Goal: Task Accomplishment & Management: Manage account settings

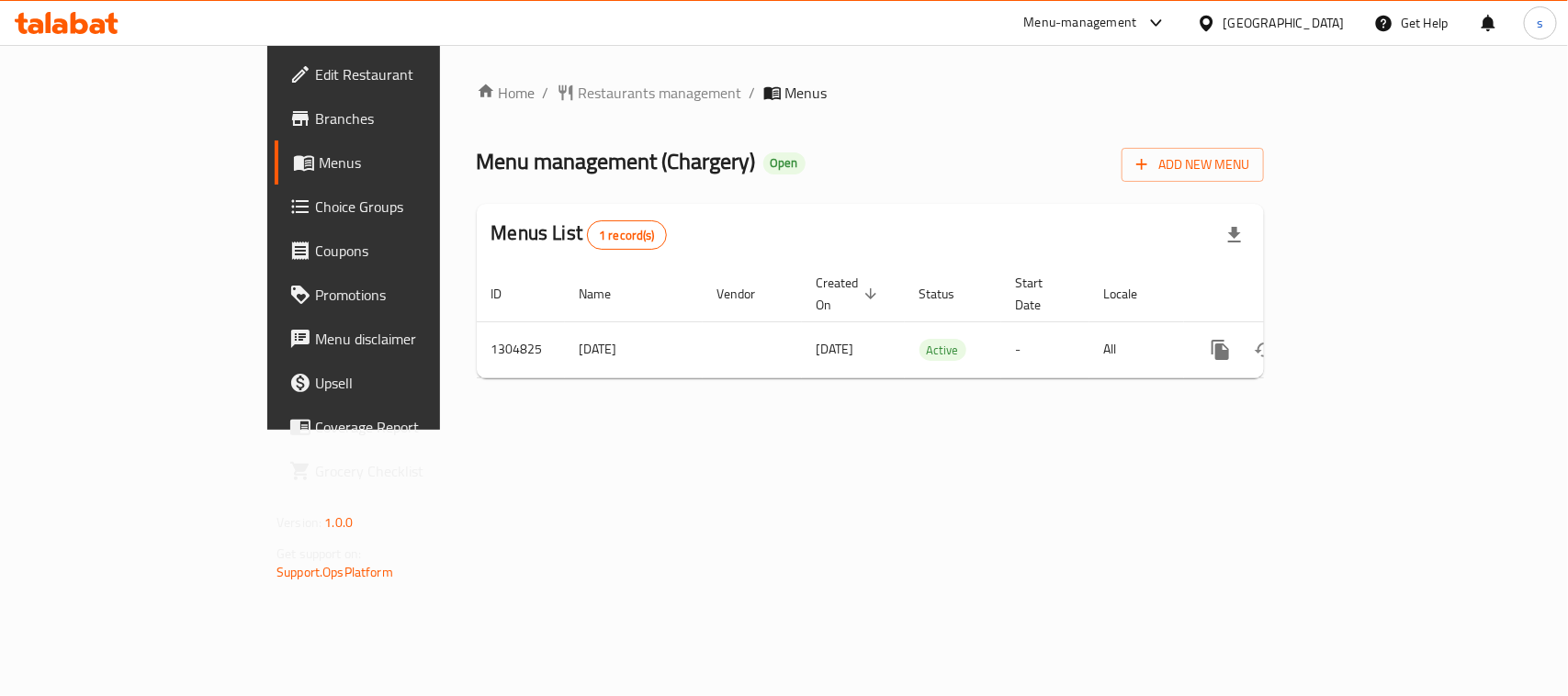
click at [1224, 24] on div at bounding box center [1210, 23] width 26 height 21
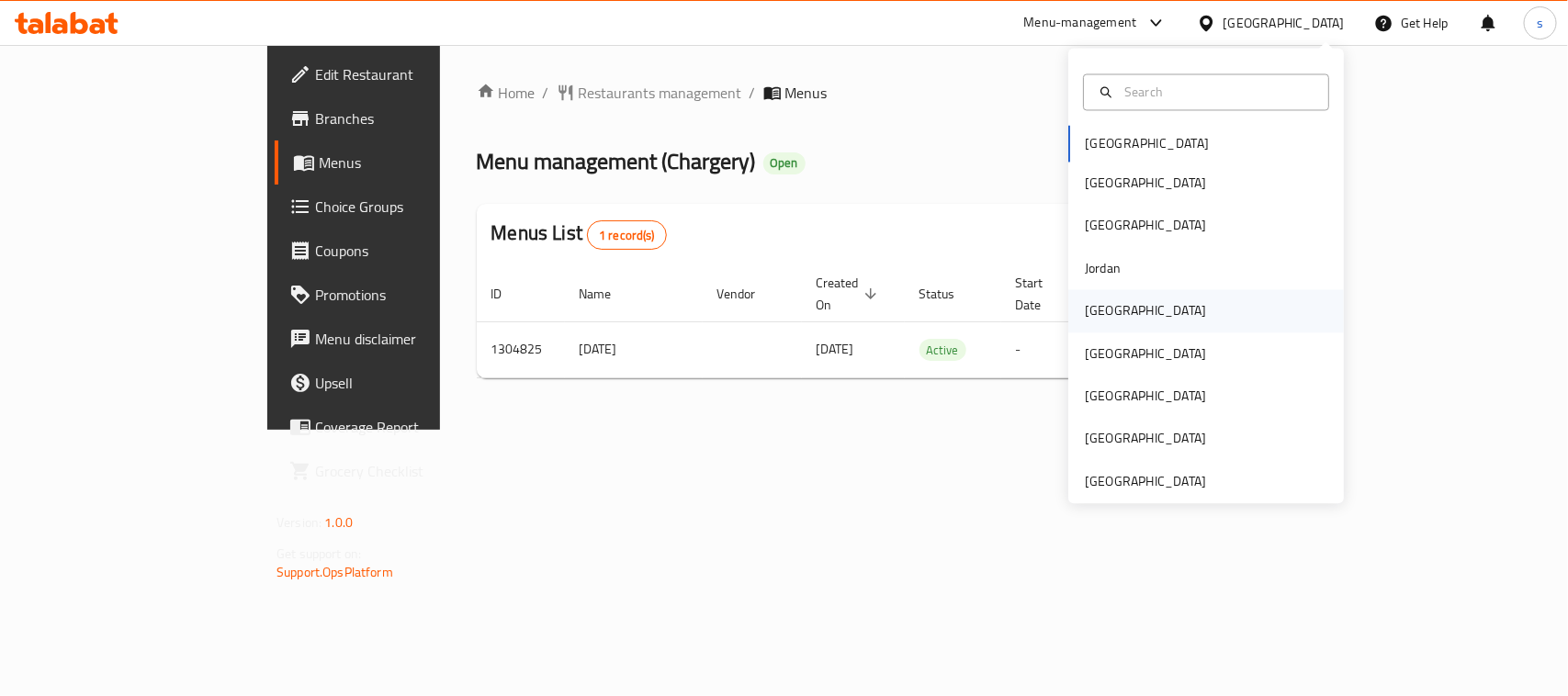
click at [1091, 309] on div "[GEOGRAPHIC_DATA]" at bounding box center [1146, 312] width 122 height 21
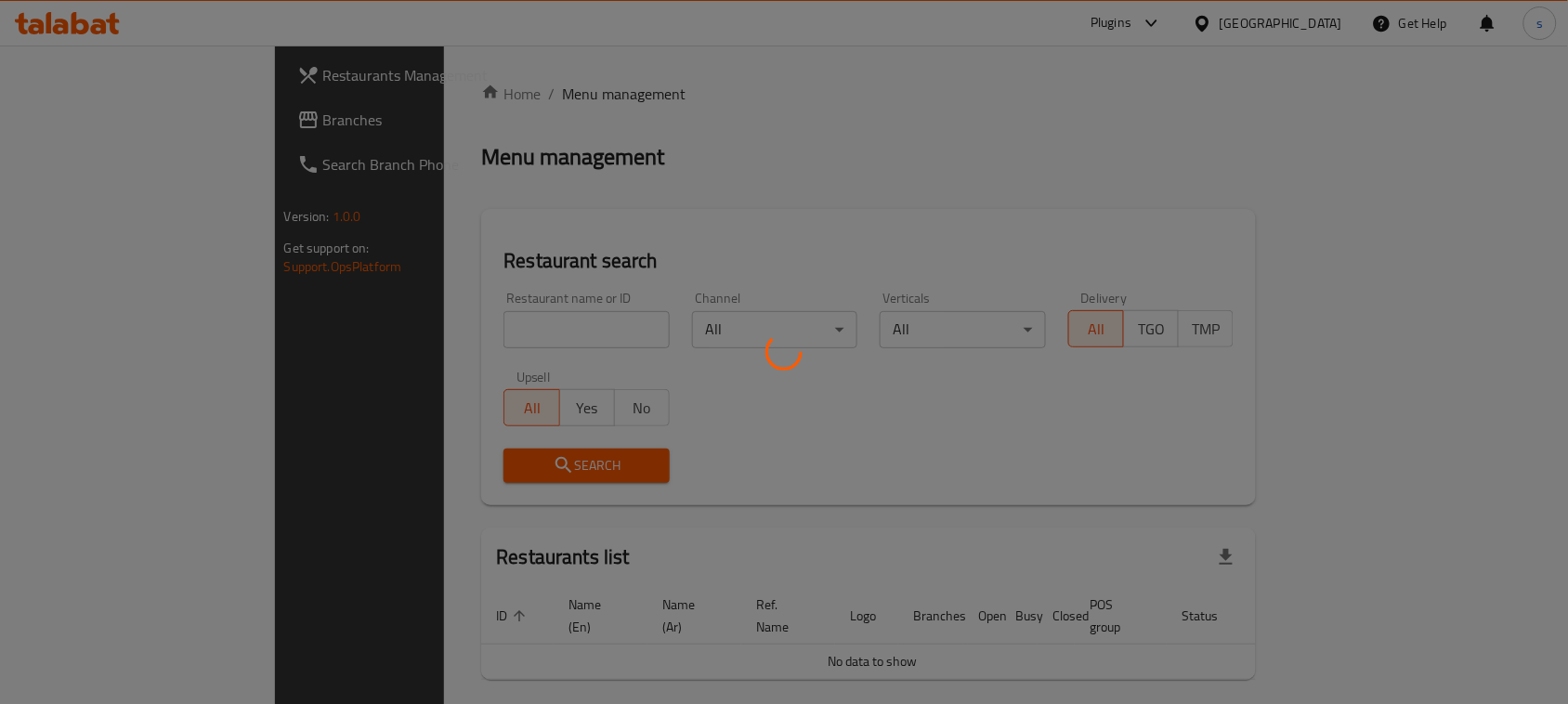
click at [112, 116] on div at bounding box center [784, 352] width 1568 height 704
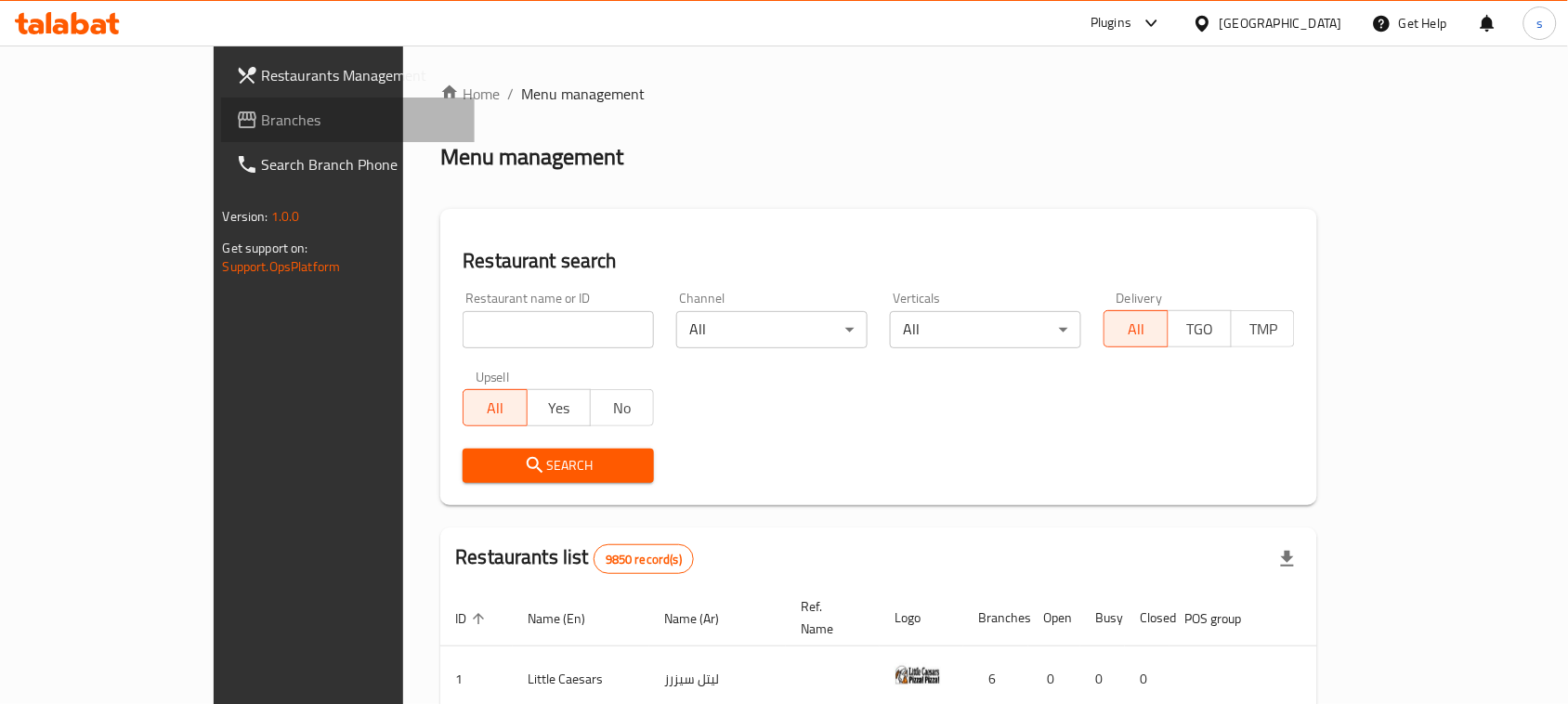
click at [262, 116] on span "Branches" at bounding box center [361, 120] width 199 height 23
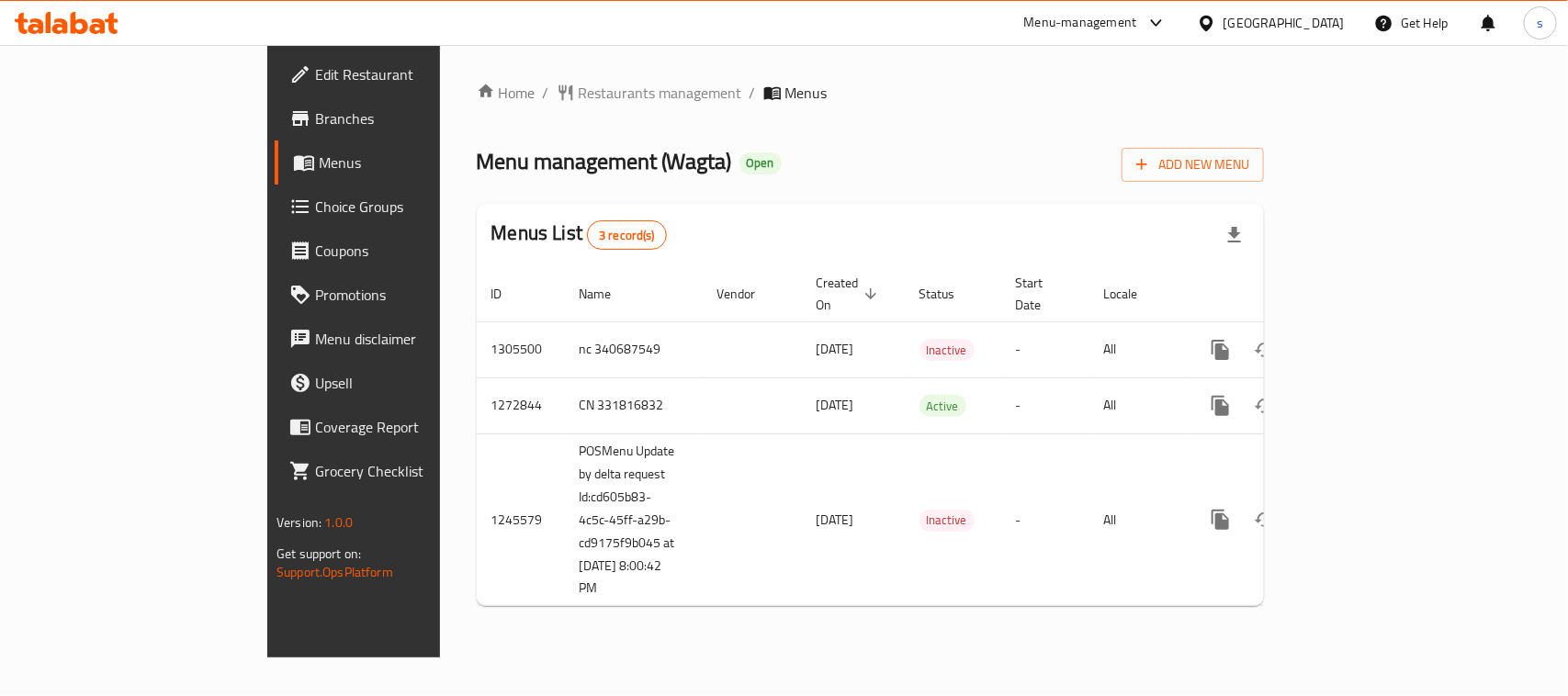
click at [1216, 25] on icon at bounding box center [1206, 23] width 20 height 20
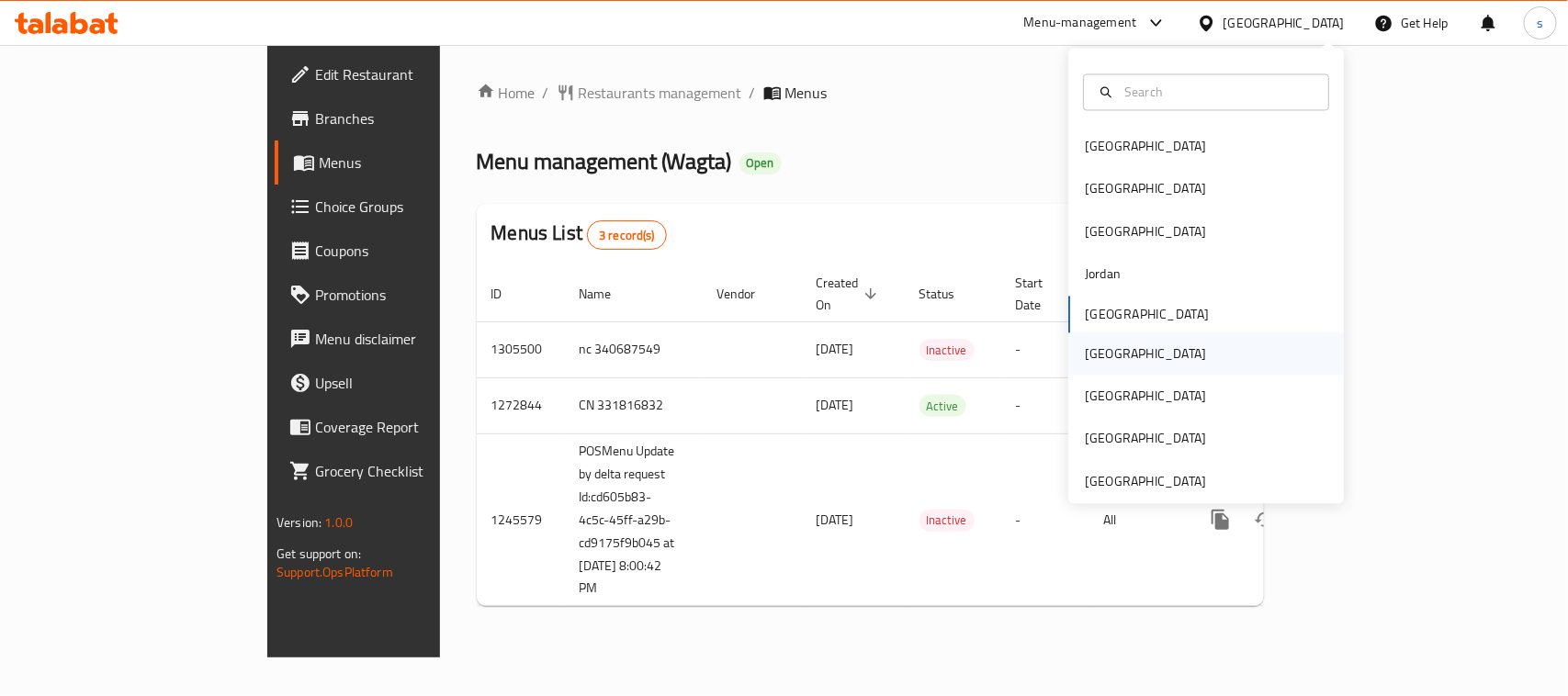
click at [1087, 356] on div "[GEOGRAPHIC_DATA]" at bounding box center [1146, 354] width 122 height 21
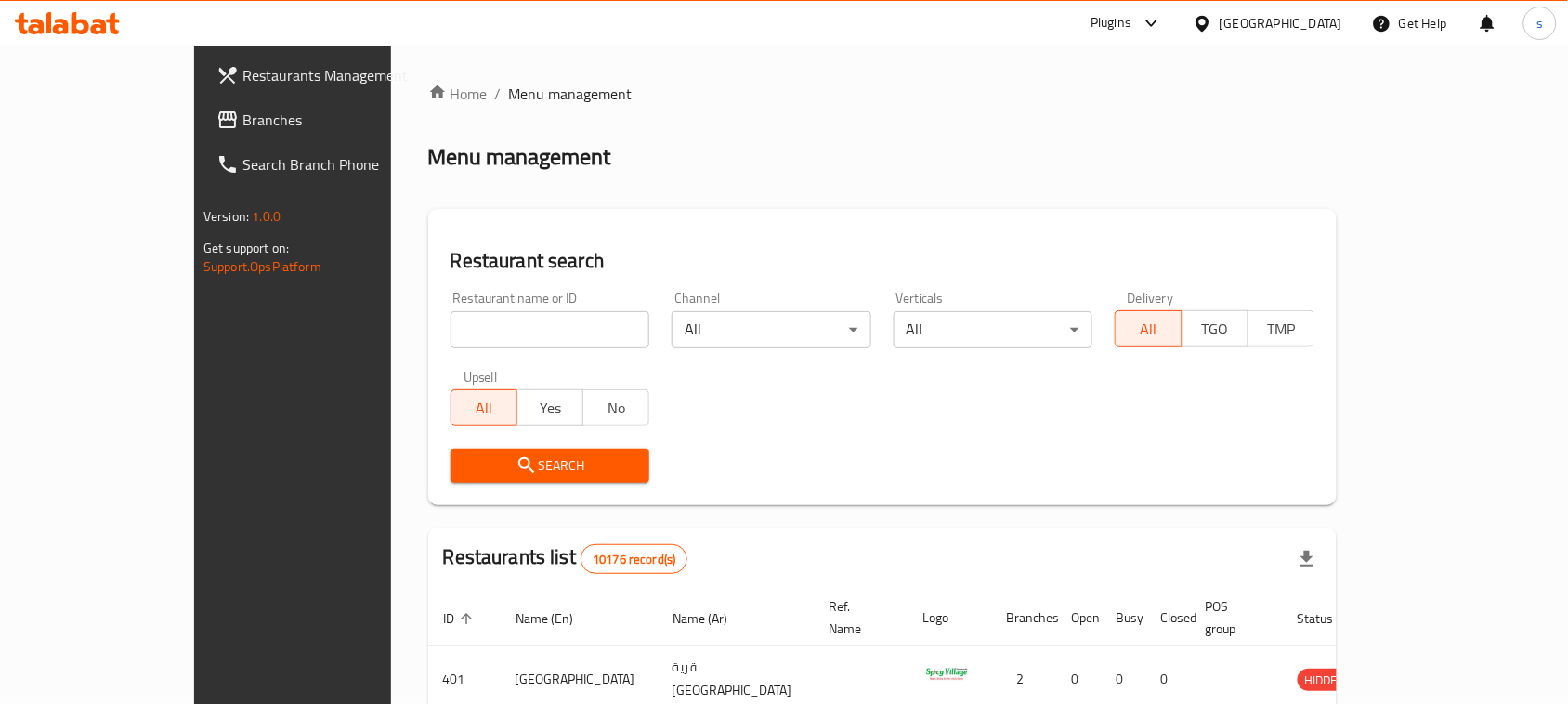
click at [242, 126] on span "Branches" at bounding box center [342, 120] width 199 height 23
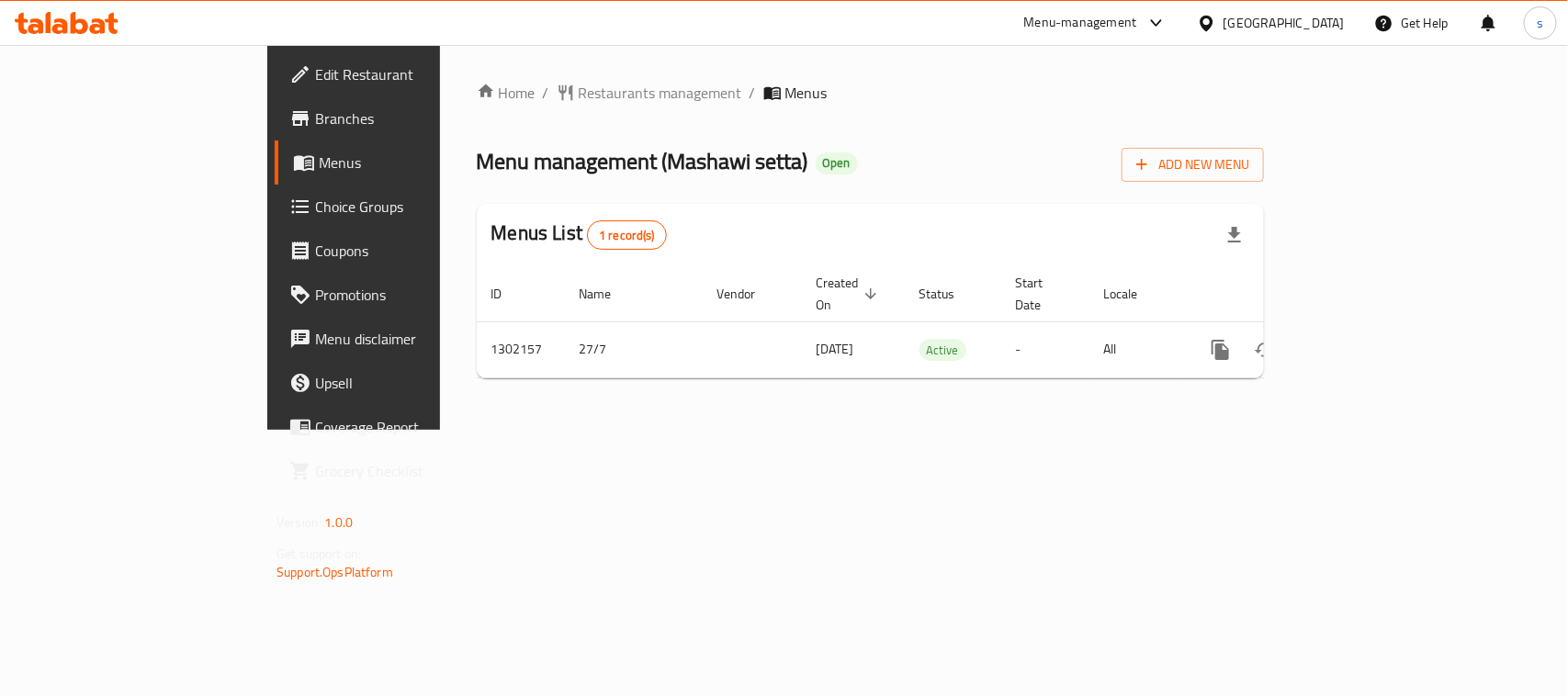
click at [1216, 20] on icon at bounding box center [1206, 23] width 20 height 20
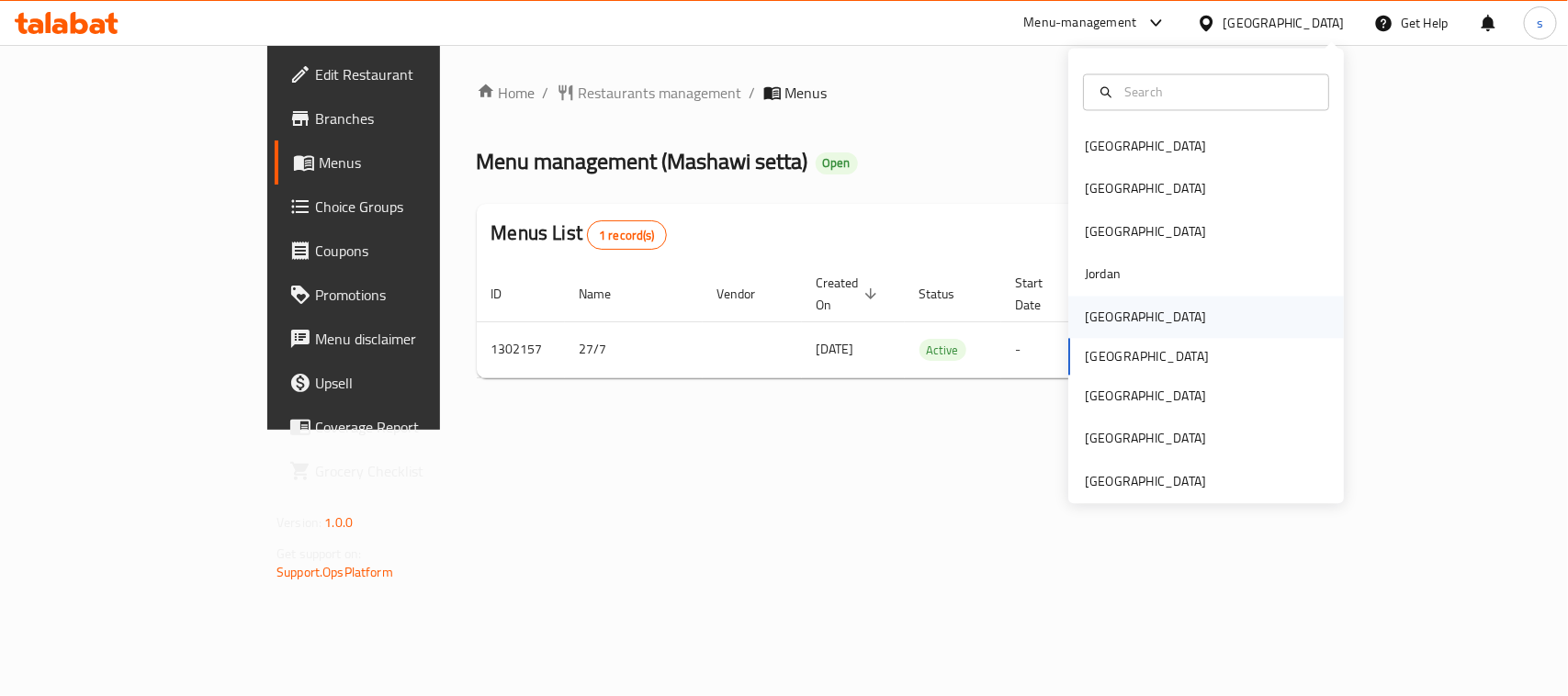
click at [1085, 318] on div "[GEOGRAPHIC_DATA]" at bounding box center [1146, 317] width 122 height 21
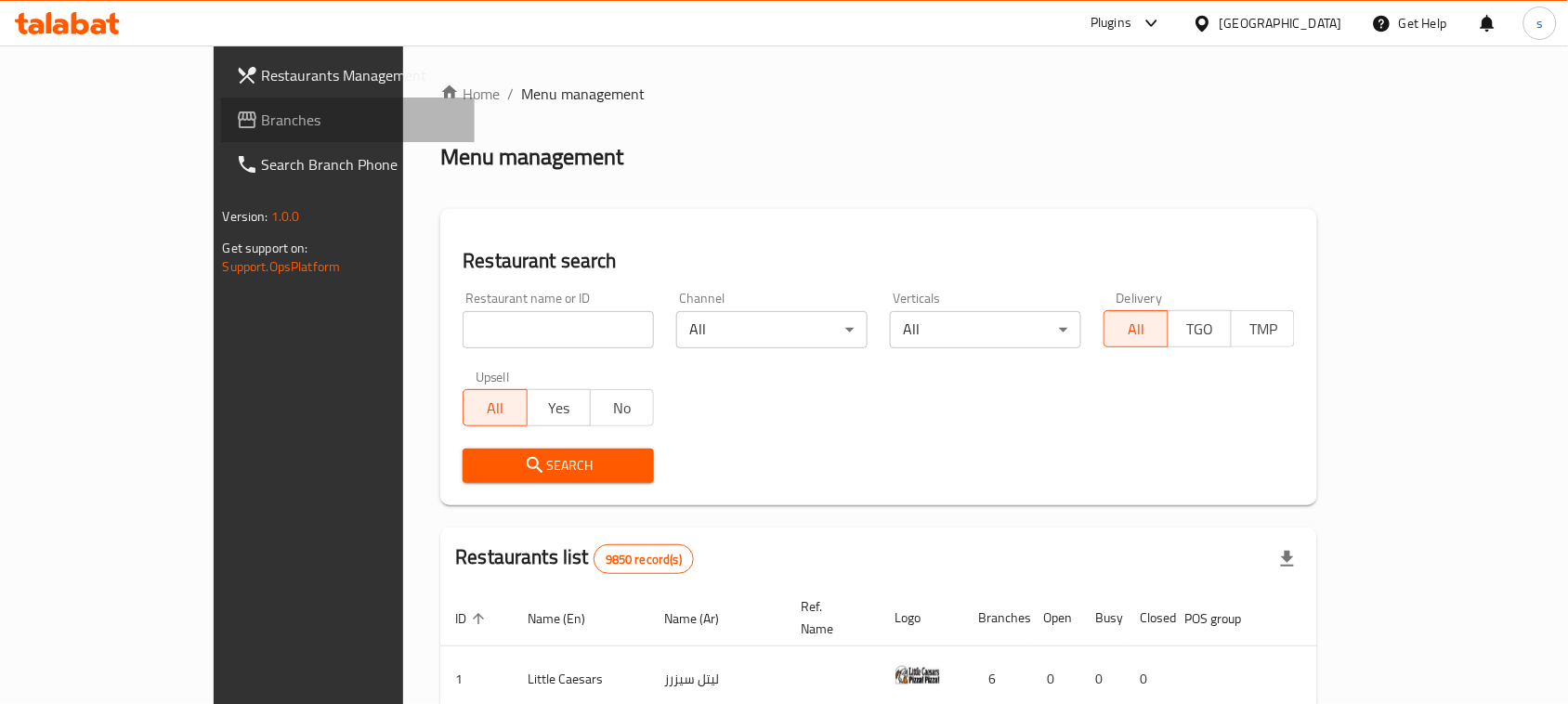
click at [262, 122] on span "Branches" at bounding box center [361, 120] width 199 height 23
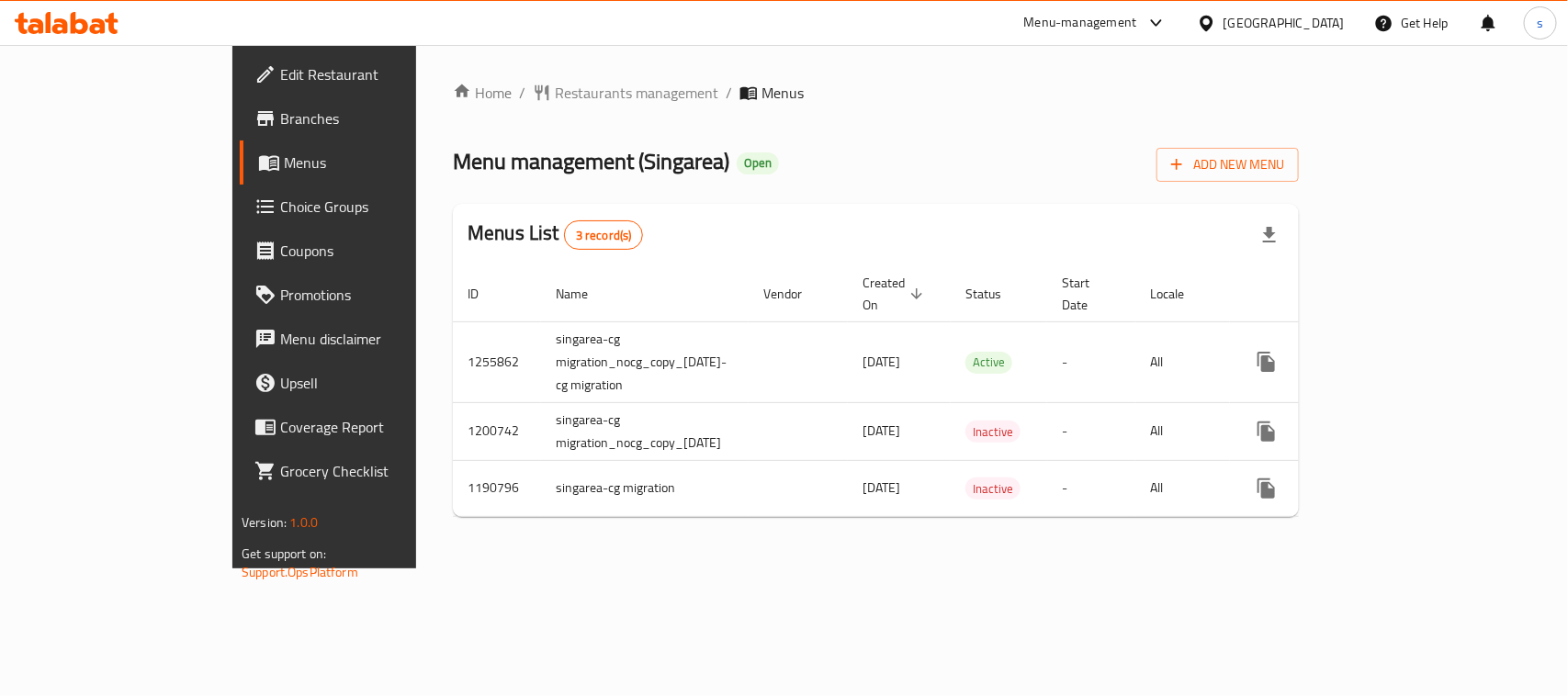
click at [1216, 23] on icon at bounding box center [1206, 23] width 20 height 20
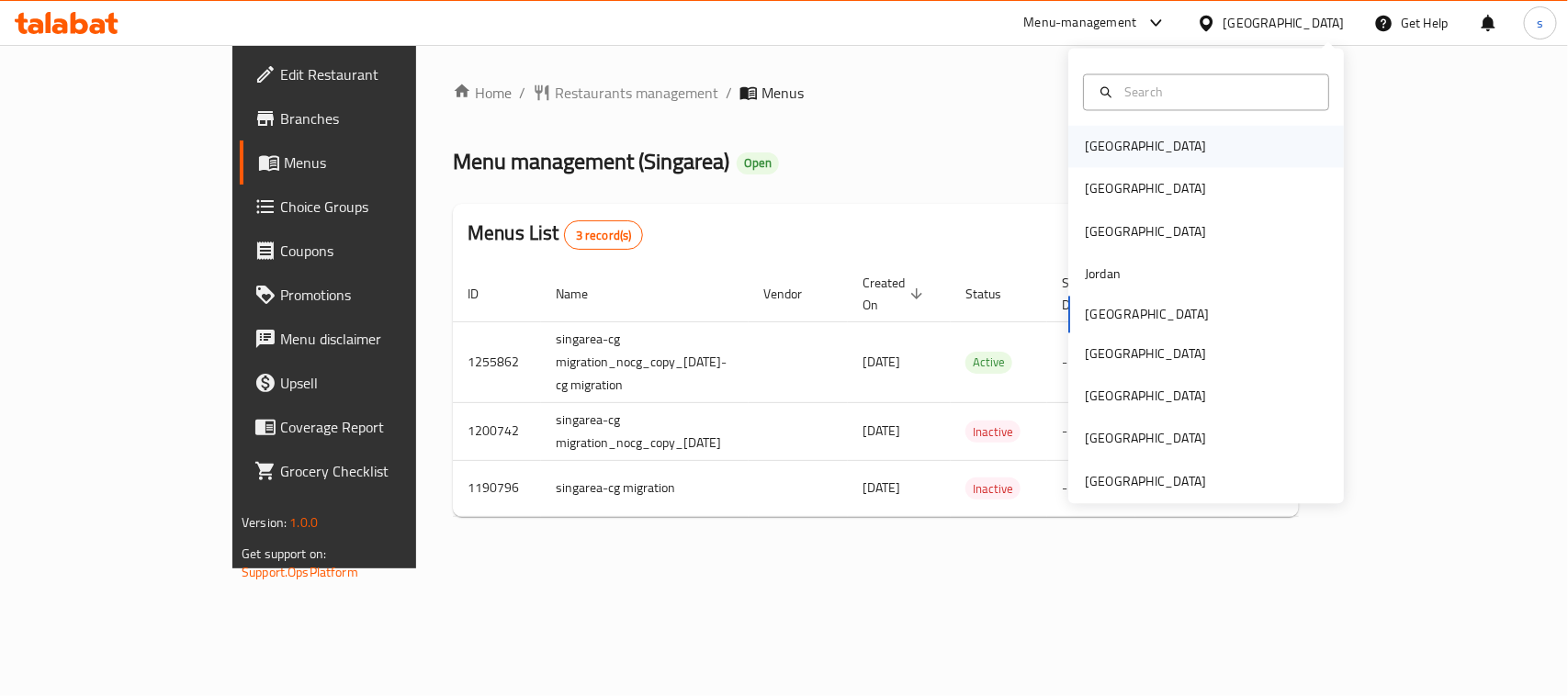
click at [1128, 147] on div "[GEOGRAPHIC_DATA]" at bounding box center [1206, 147] width 276 height 42
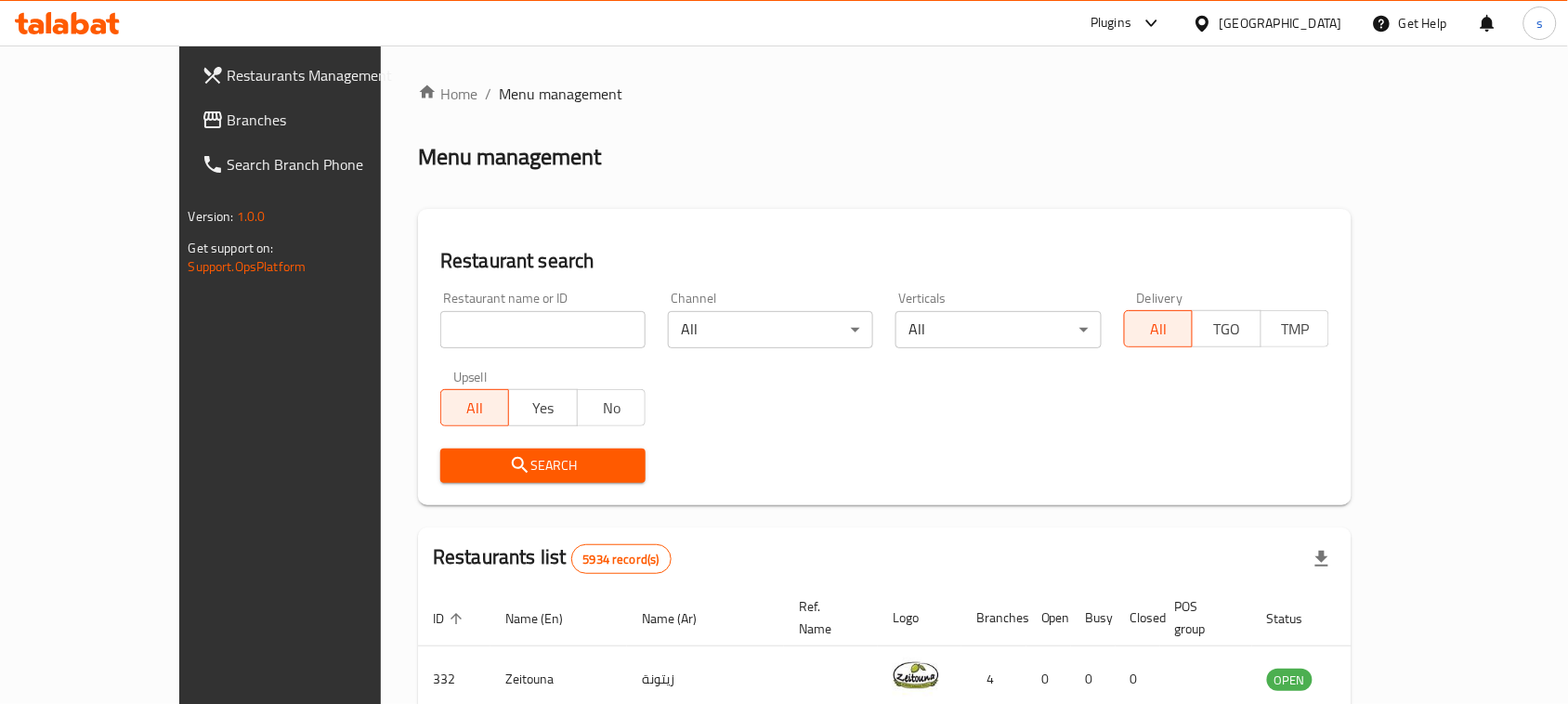
click at [68, 117] on div at bounding box center [784, 352] width 1568 height 704
click at [228, 117] on span "Branches" at bounding box center [327, 120] width 199 height 23
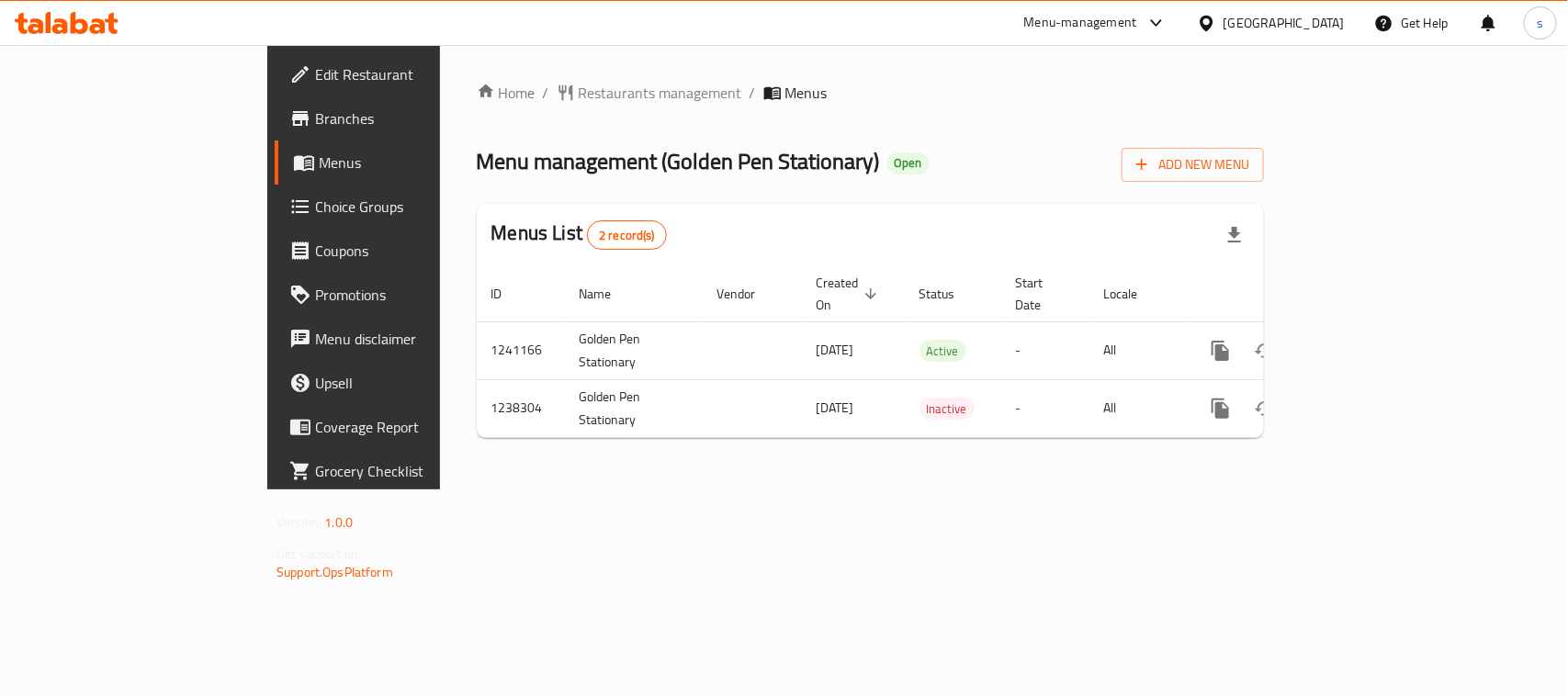
click at [1212, 19] on icon at bounding box center [1206, 22] width 13 height 16
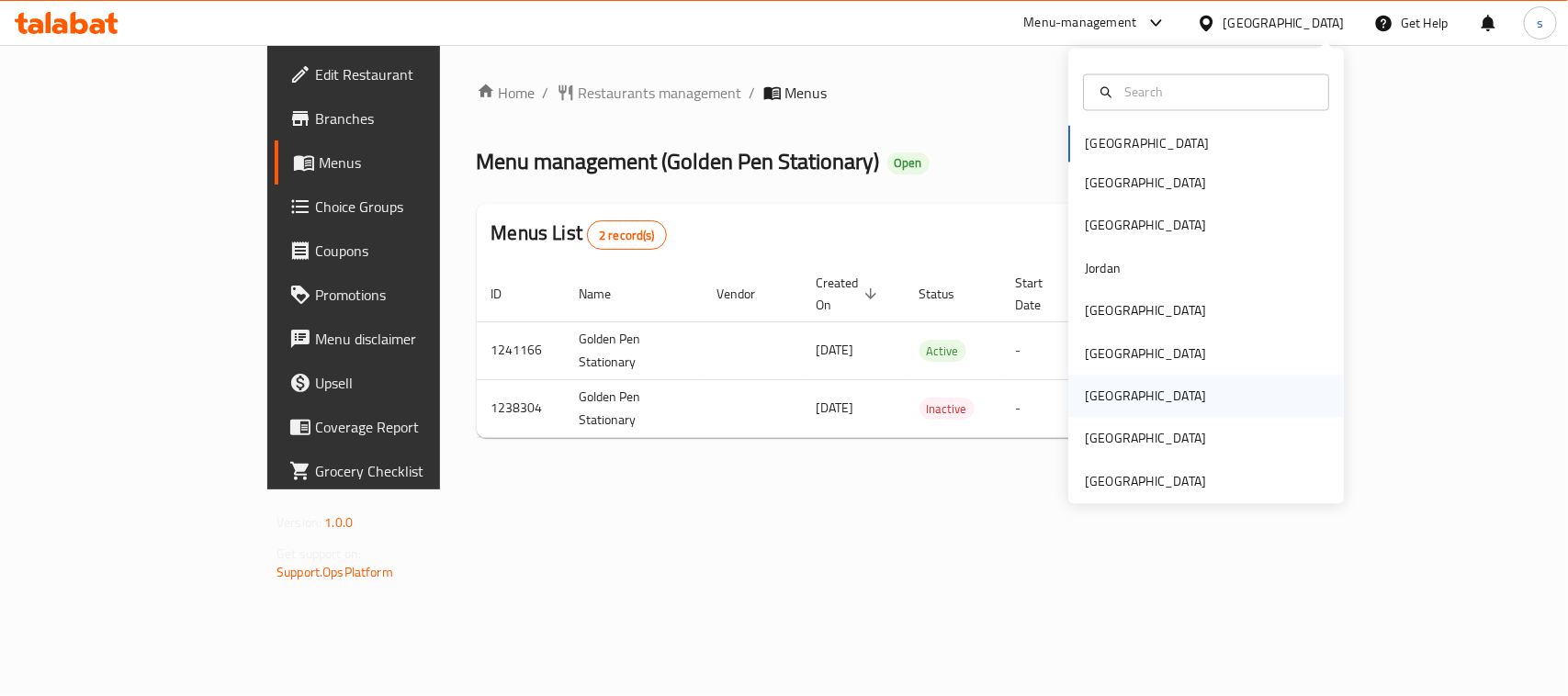
click at [1090, 399] on div "[GEOGRAPHIC_DATA]" at bounding box center [1146, 397] width 122 height 21
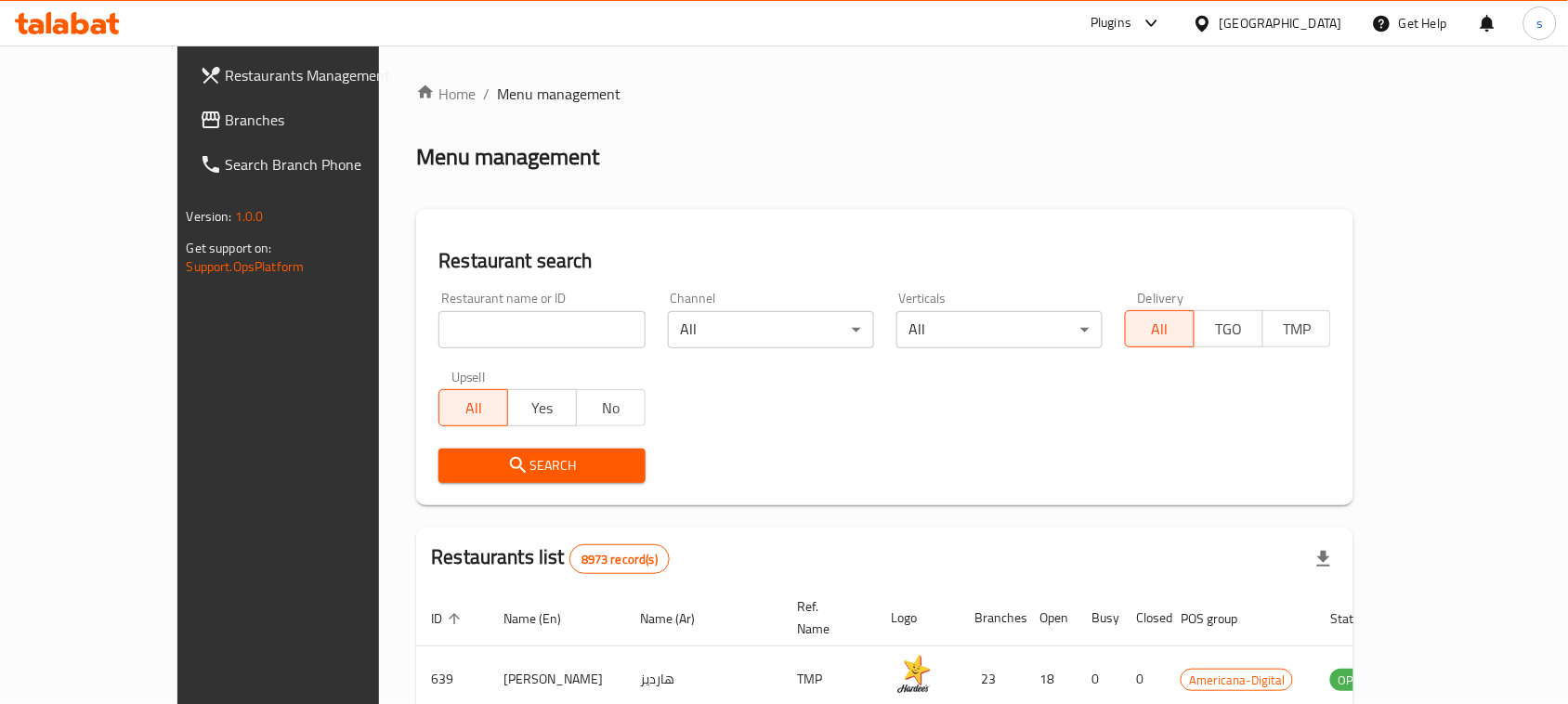
click at [200, 127] on span at bounding box center [212, 120] width 26 height 23
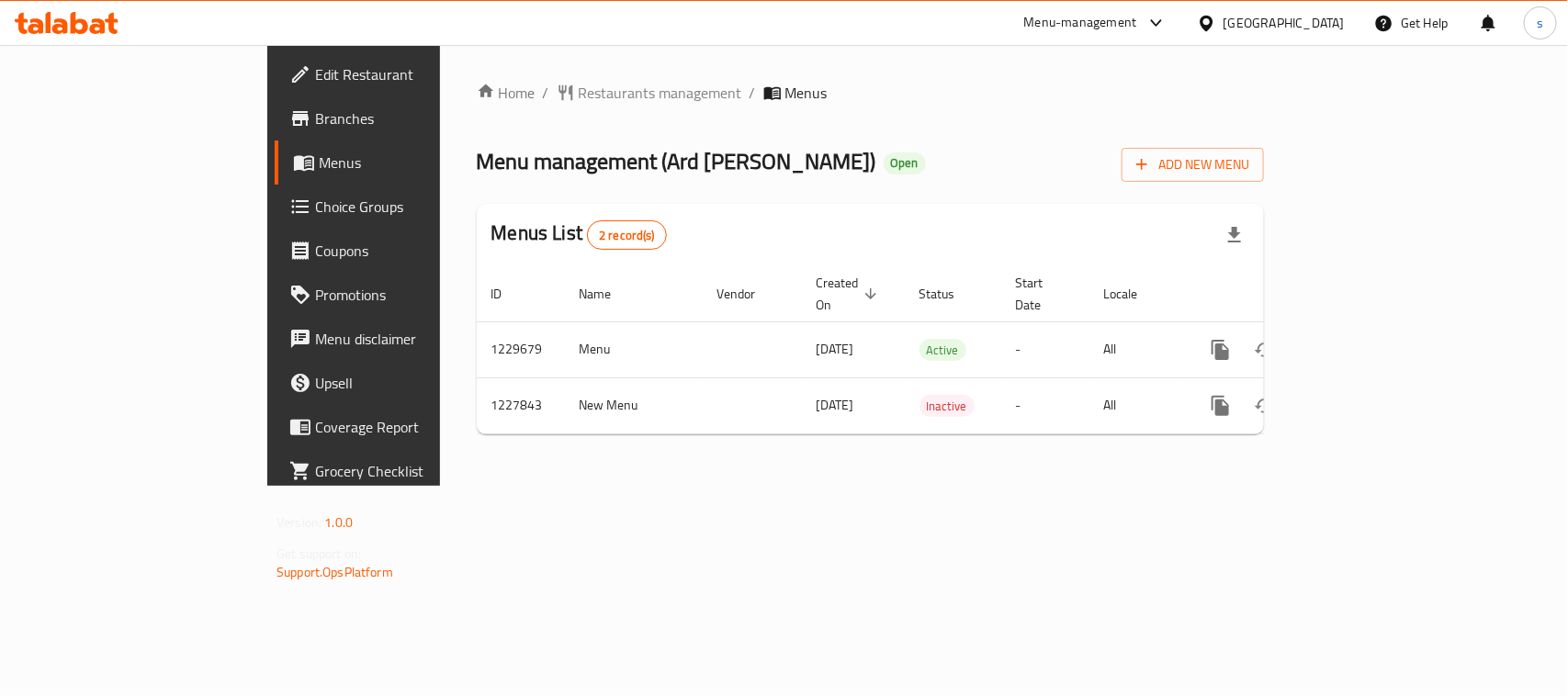
click at [1316, 10] on div "[GEOGRAPHIC_DATA]" at bounding box center [1271, 22] width 178 height 44
click at [1224, 14] on div at bounding box center [1210, 23] width 26 height 21
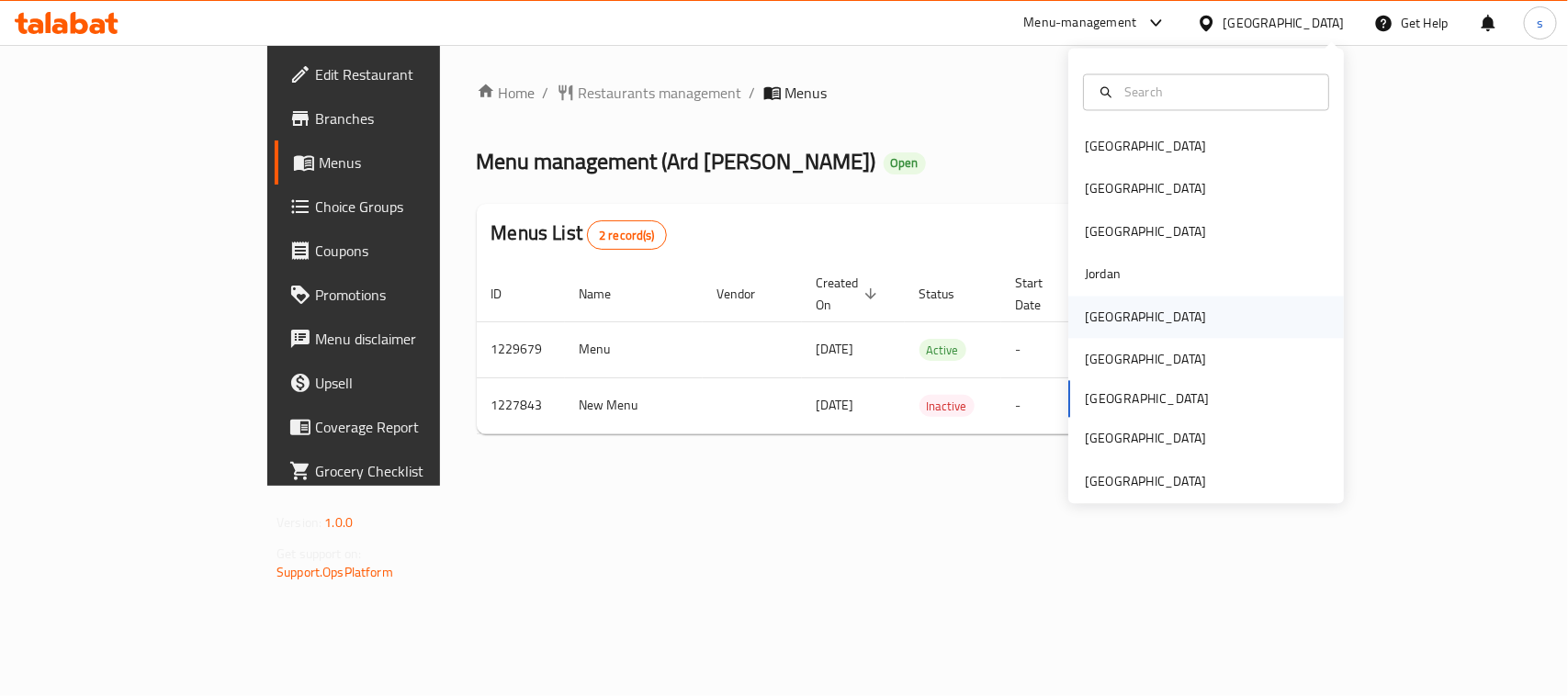
click at [1085, 325] on div "[GEOGRAPHIC_DATA]" at bounding box center [1146, 317] width 122 height 21
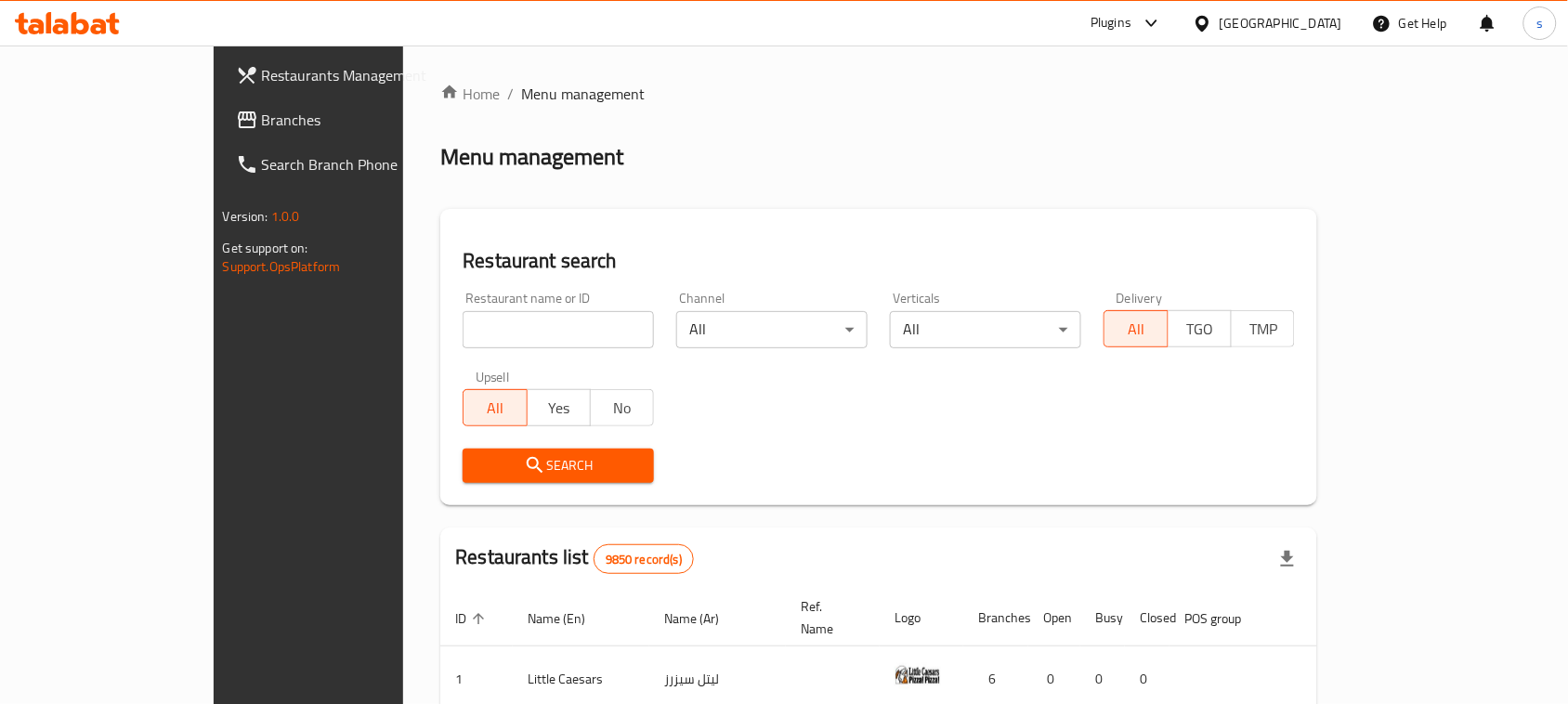
click at [262, 123] on span "Branches" at bounding box center [361, 120] width 199 height 23
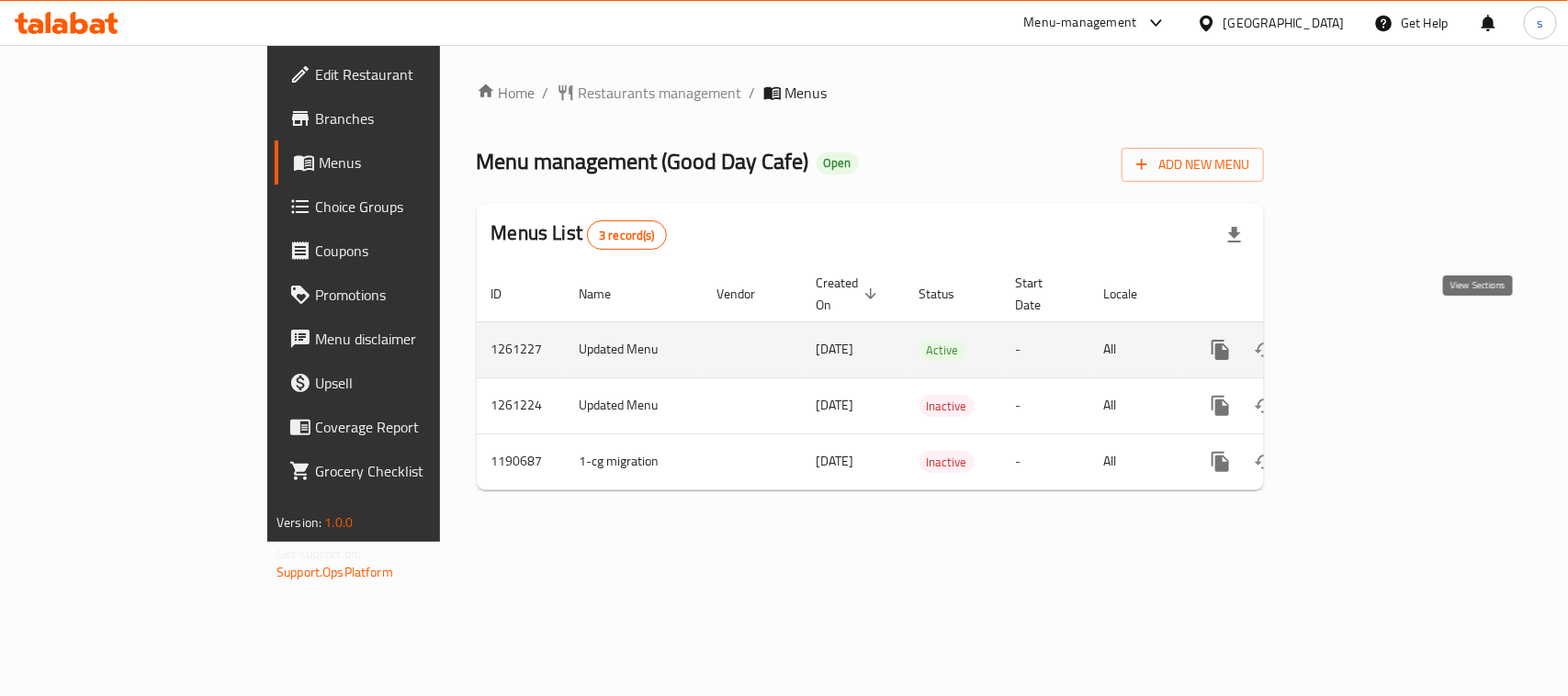
click at [1361, 341] on icon "enhanced table" at bounding box center [1354, 350] width 17 height 17
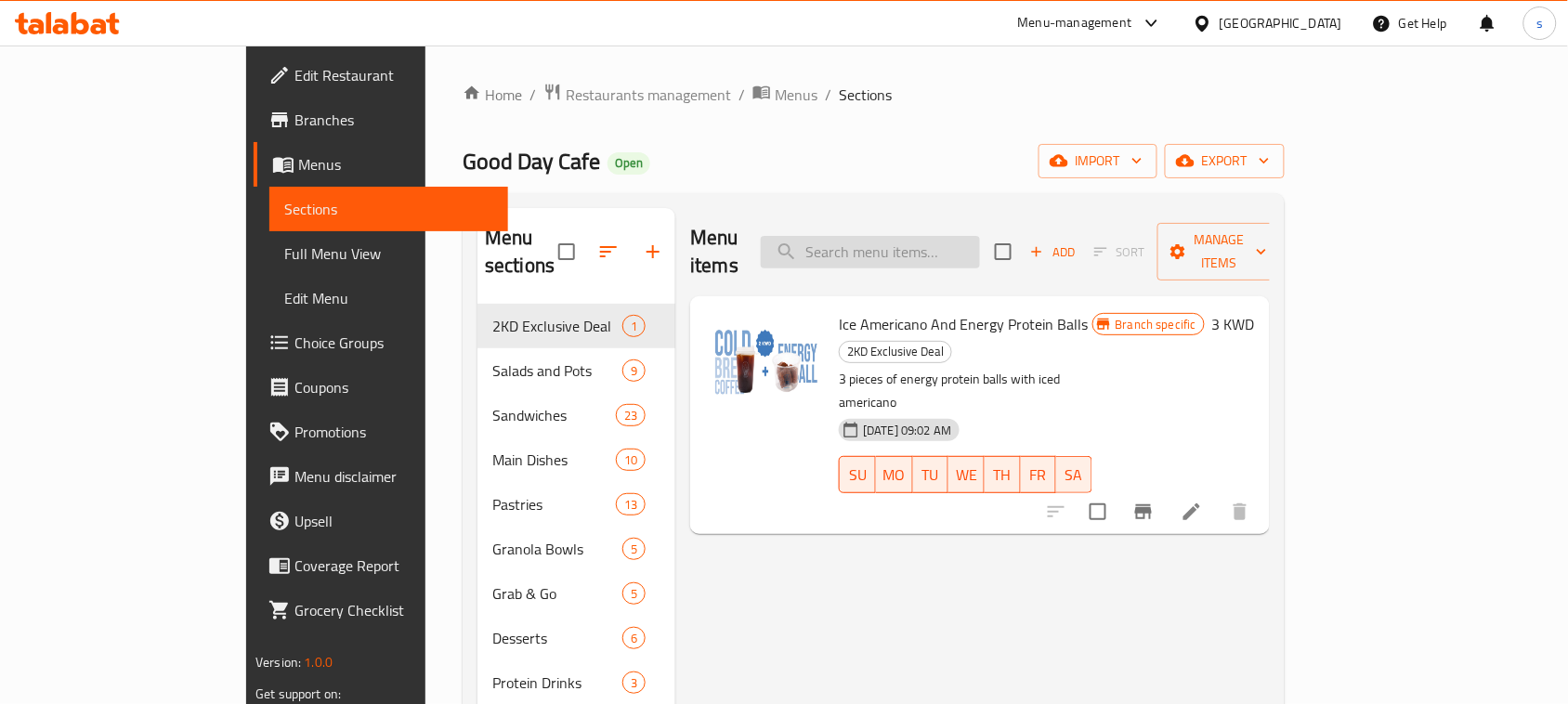
click at [935, 238] on input "search" at bounding box center [871, 252] width 220 height 32
paste input "Single Espresso"
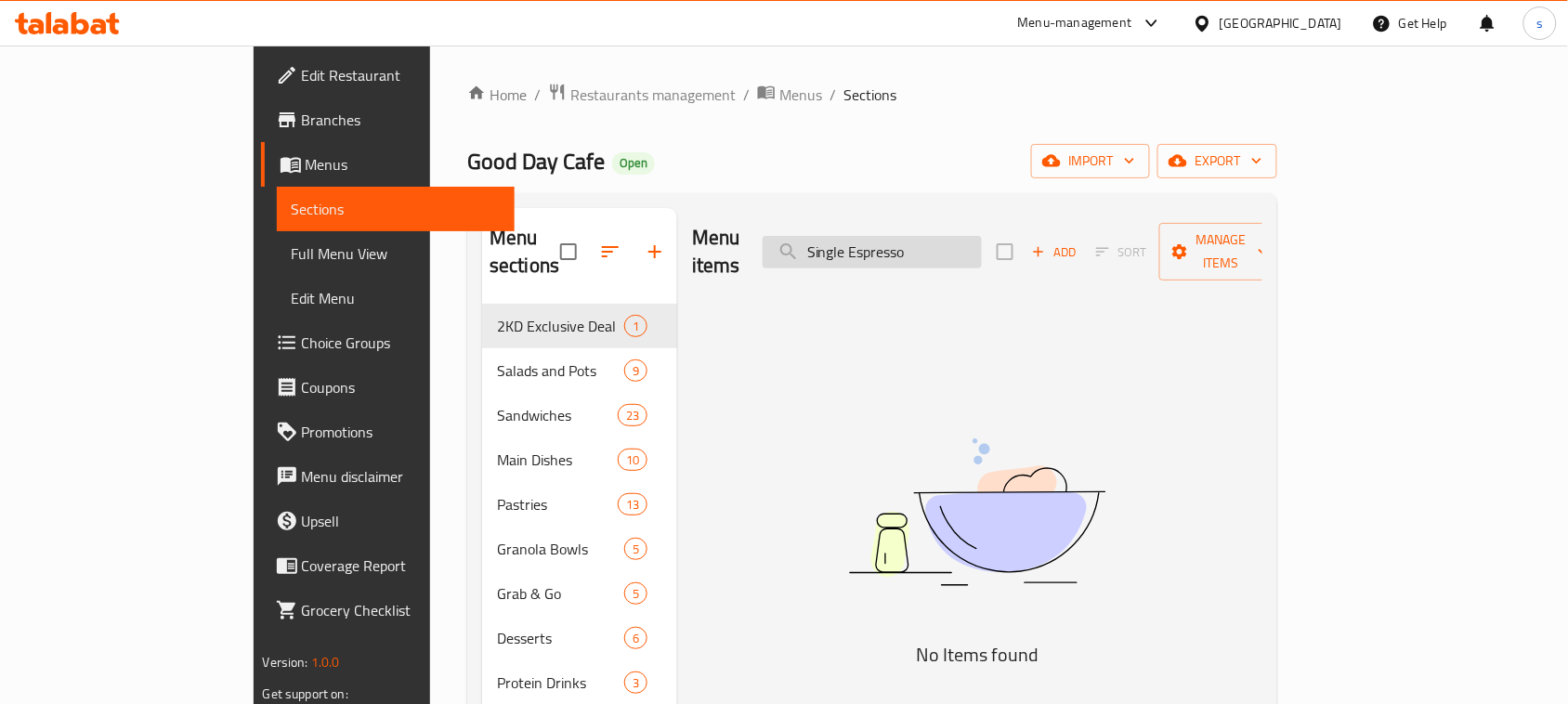
drag, startPoint x: 931, startPoint y: 238, endPoint x: 936, endPoint y: 326, distance: 88.1
click at [931, 239] on input "Single Espresso" at bounding box center [872, 252] width 220 height 32
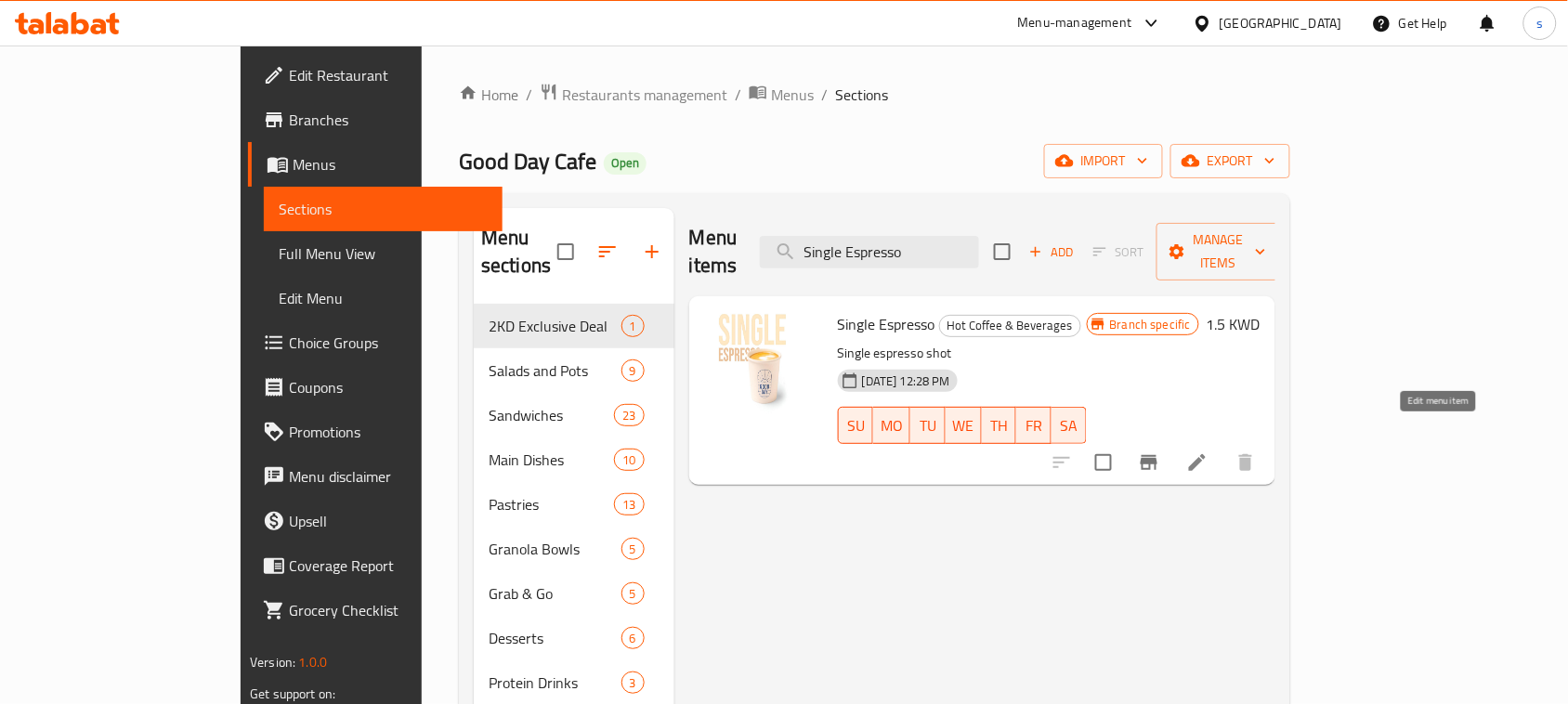
type input "Single Espresso"
click at [1208, 451] on icon at bounding box center [1198, 463] width 23 height 23
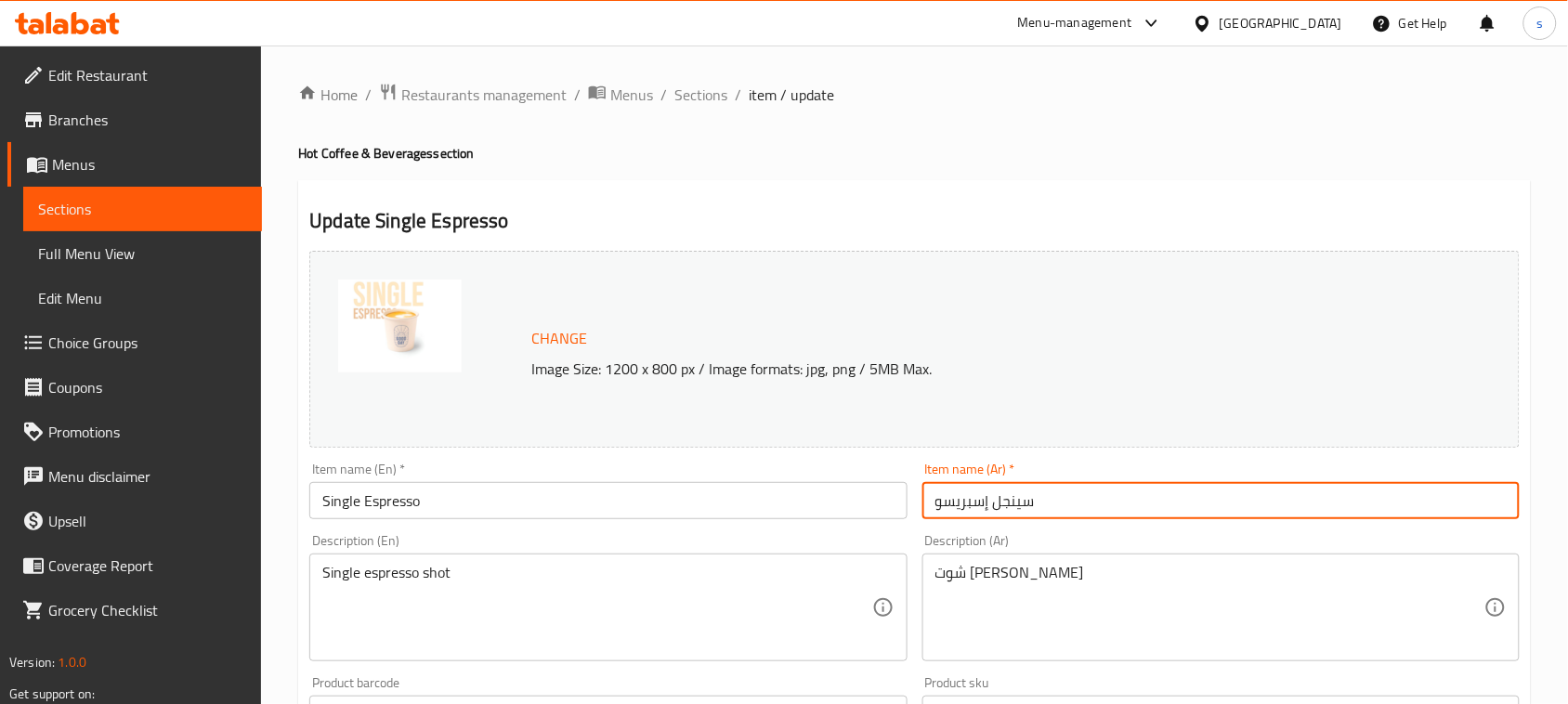
drag, startPoint x: 1066, startPoint y: 508, endPoint x: 875, endPoint y: 507, distance: 191.0
click at [875, 507] on div "Change Image Size: 1200 x 800 px / Image formats: jpg, png / 5MB Max. Item name…" at bounding box center [914, 657] width 1225 height 828
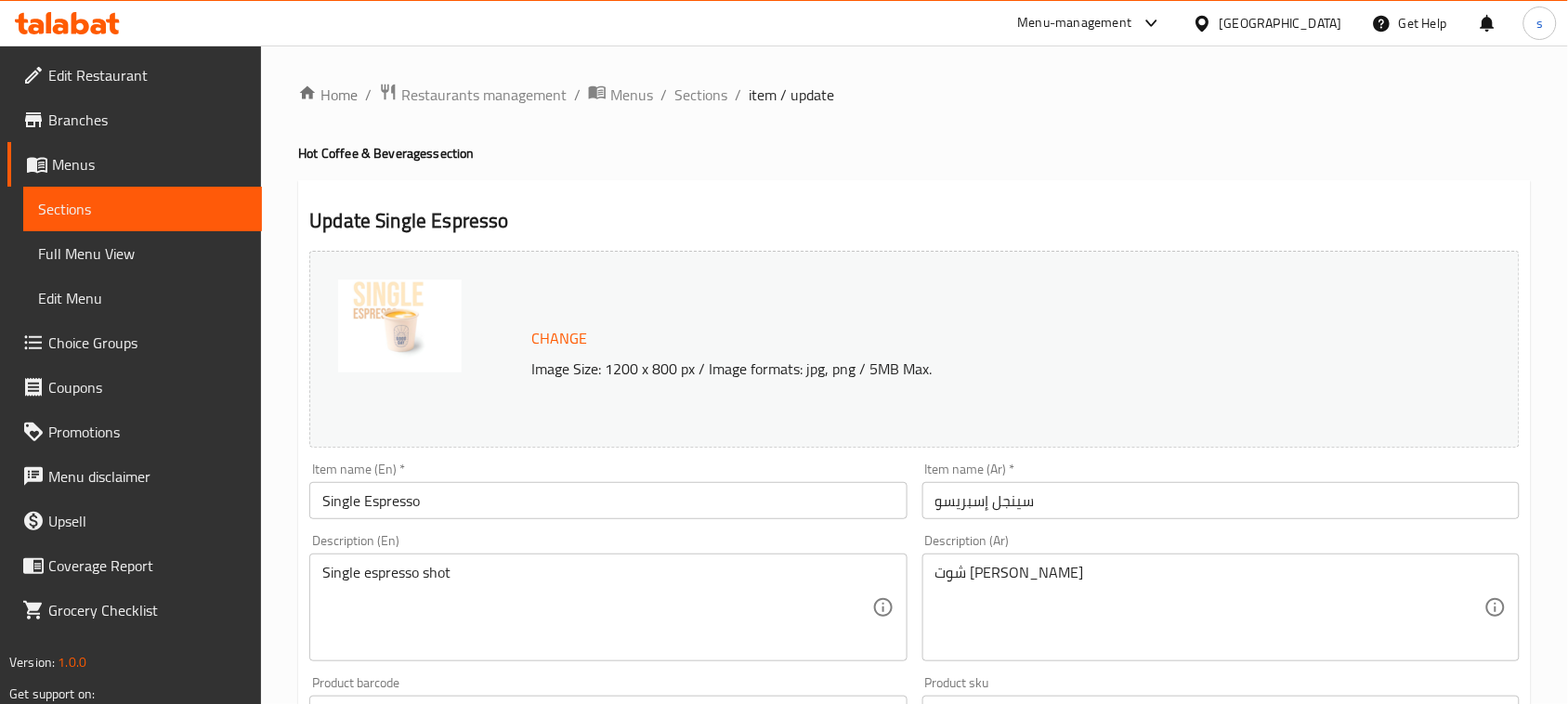
drag, startPoint x: 828, startPoint y: 461, endPoint x: 842, endPoint y: 484, distance: 26.9
click at [829, 465] on div "Item name (En)   * Single Espresso Item name (En) *" at bounding box center [608, 491] width 612 height 72
click at [1303, 26] on div "[GEOGRAPHIC_DATA]" at bounding box center [1281, 24] width 123 height 21
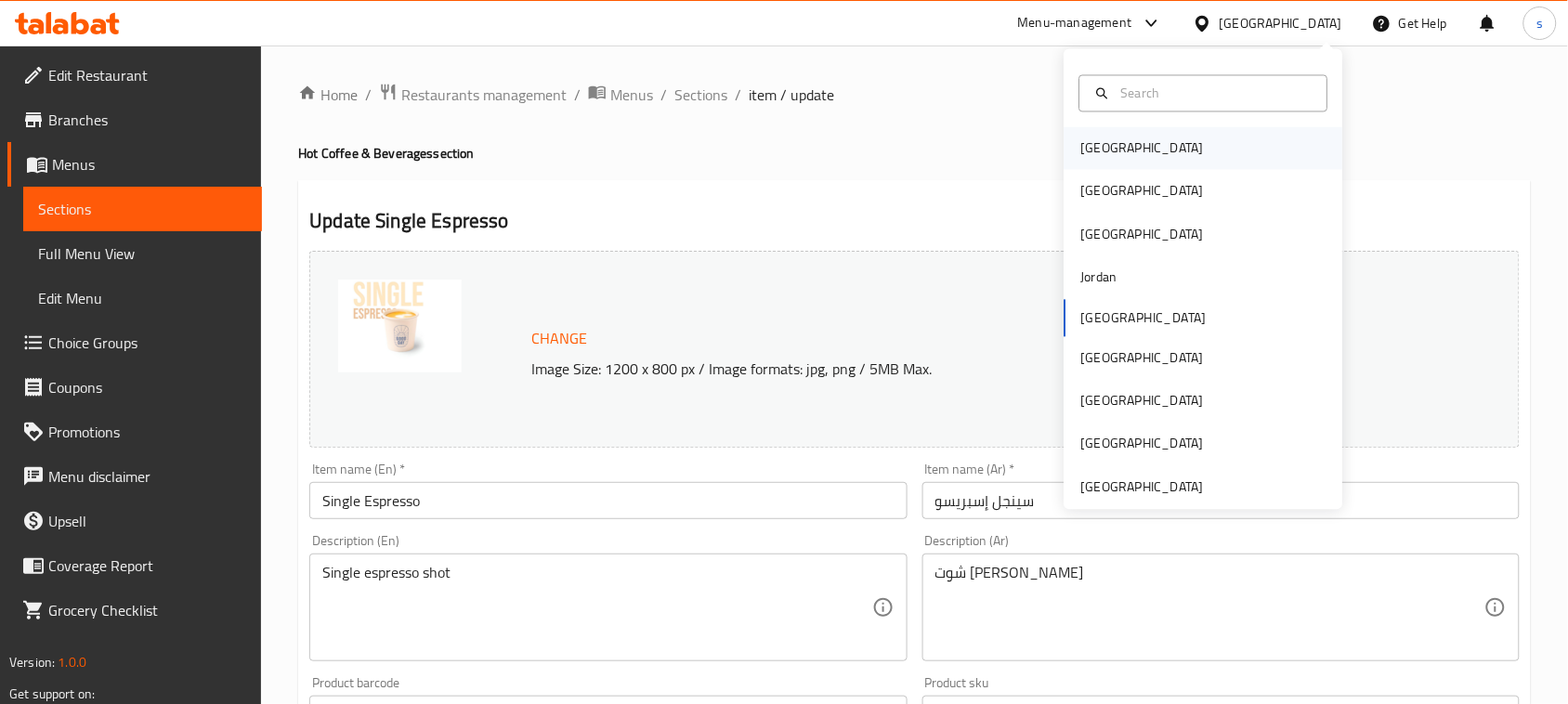
click at [1111, 150] on div "[GEOGRAPHIC_DATA]" at bounding box center [1142, 149] width 152 height 43
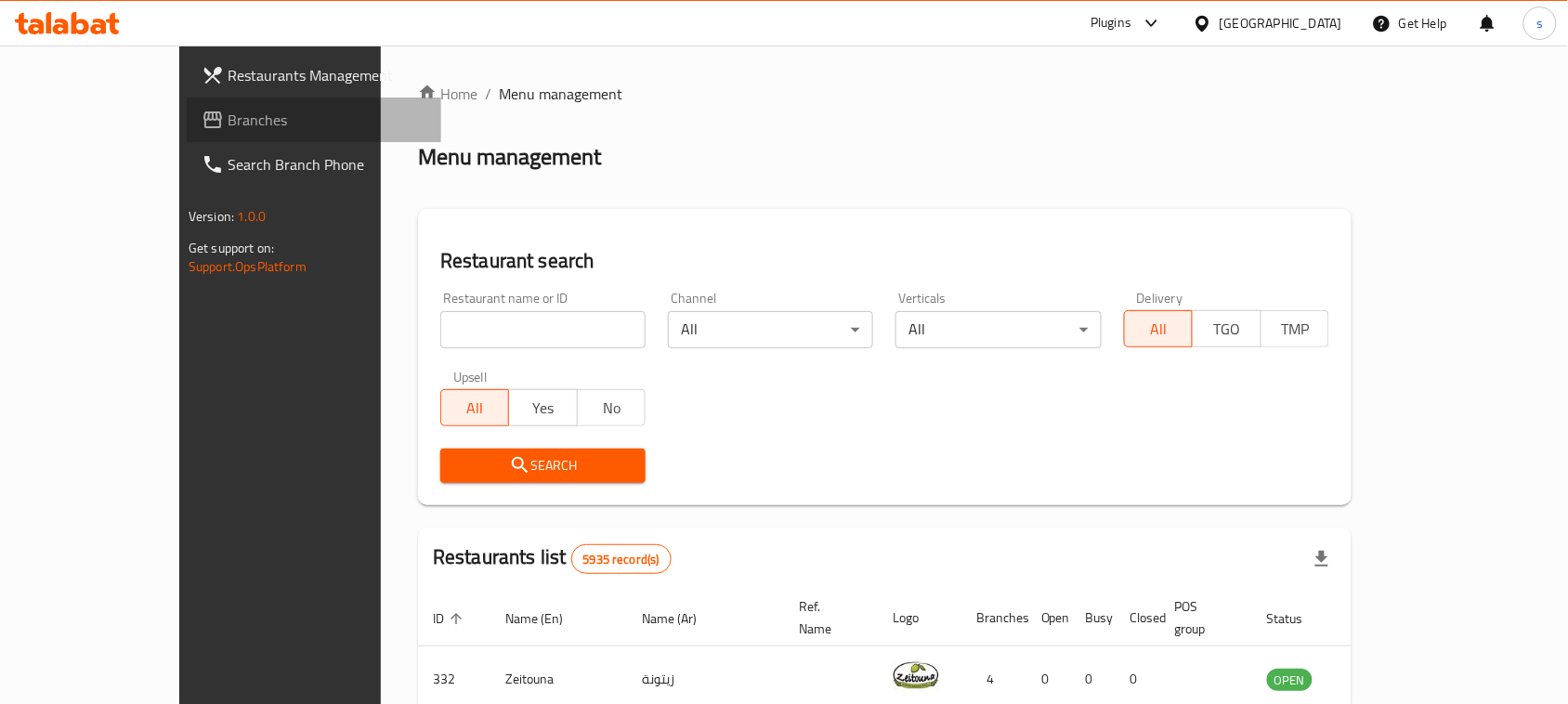
click at [228, 118] on span "Branches" at bounding box center [327, 120] width 199 height 23
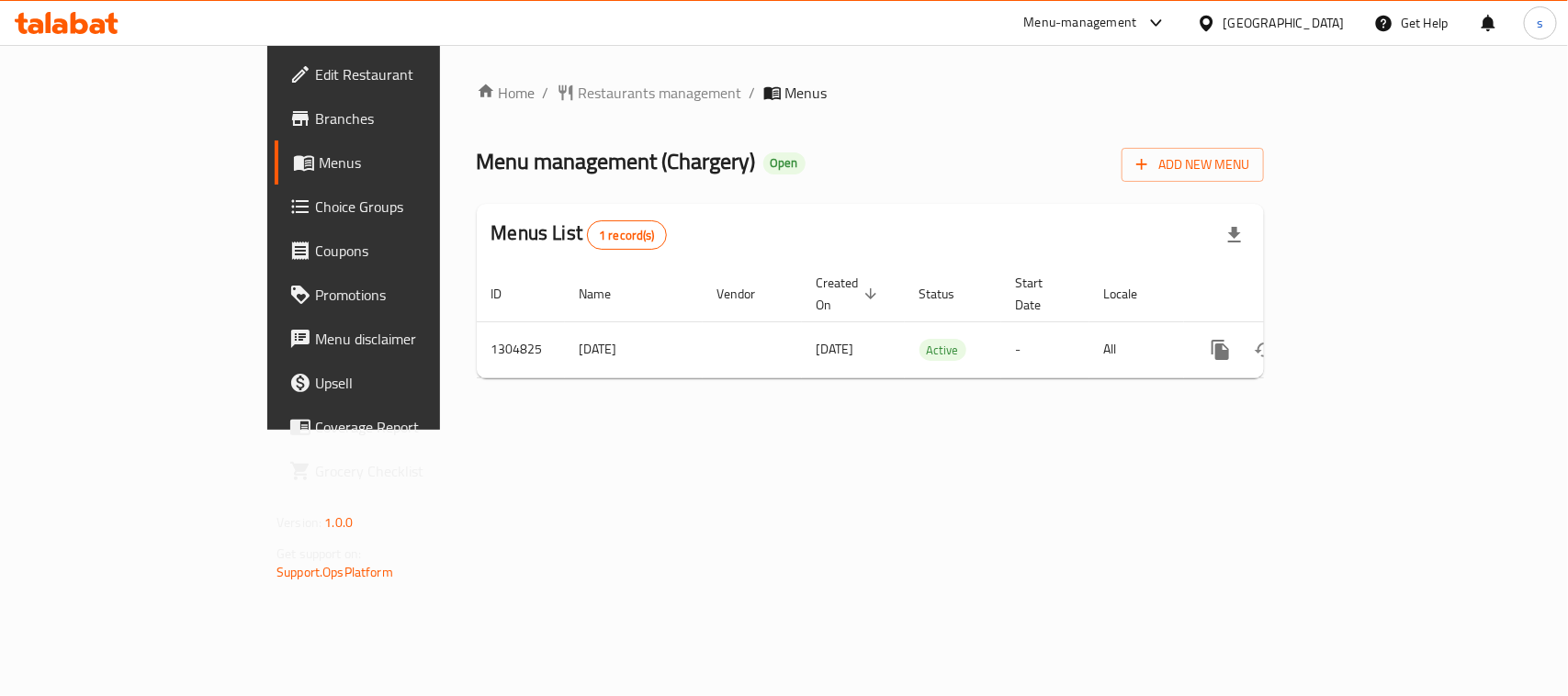
click at [1224, 23] on div at bounding box center [1210, 23] width 26 height 21
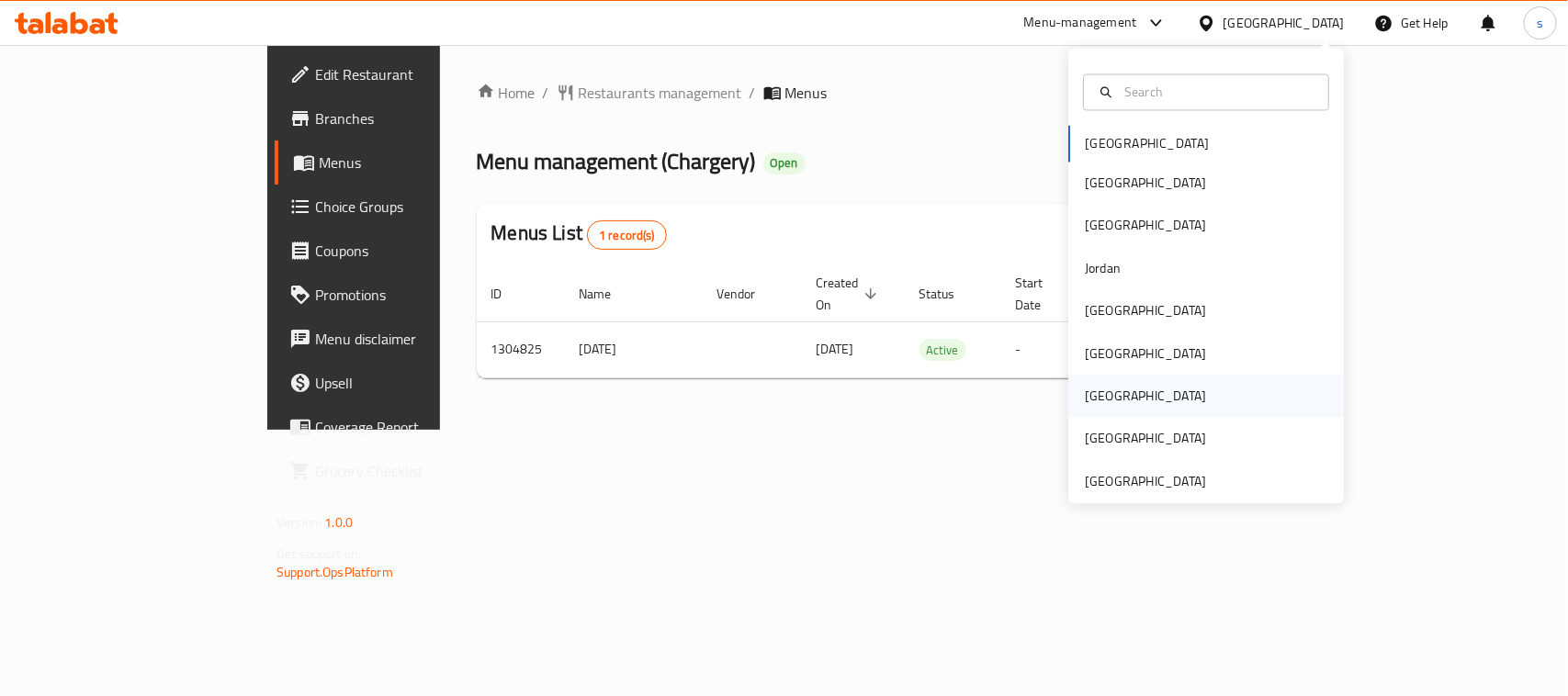
click at [1089, 393] on div "[GEOGRAPHIC_DATA]" at bounding box center [1146, 397] width 122 height 21
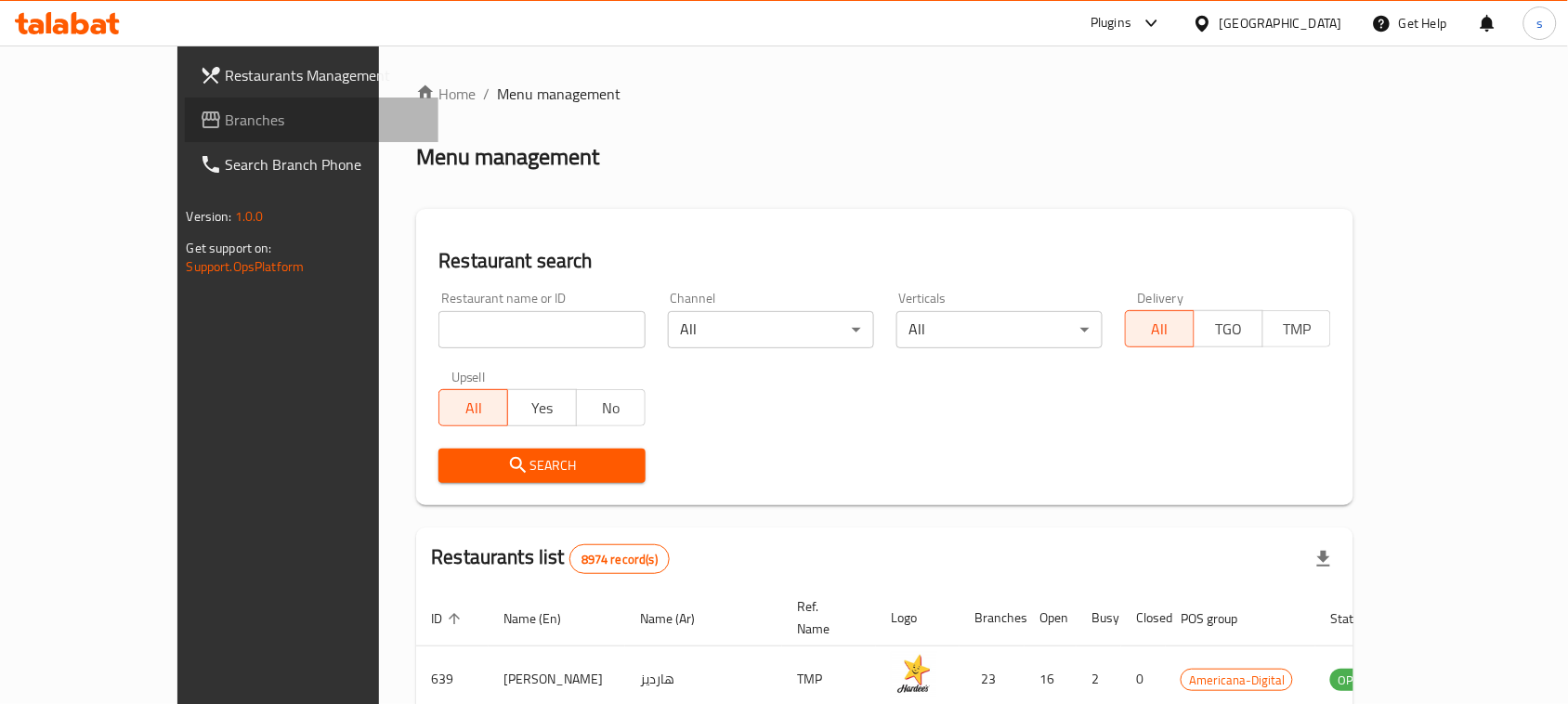
click at [226, 116] on span "Branches" at bounding box center [326, 120] width 199 height 23
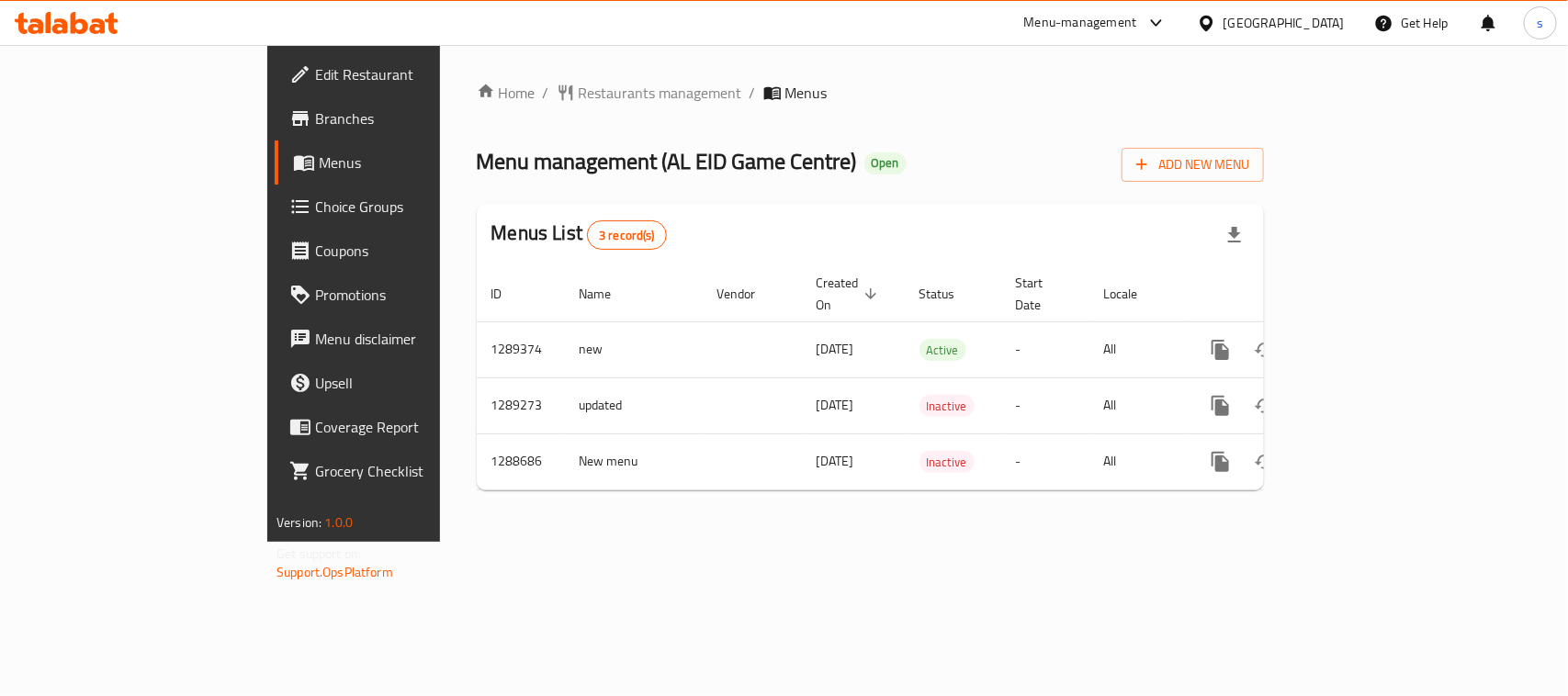
click at [1224, 25] on div at bounding box center [1210, 23] width 26 height 21
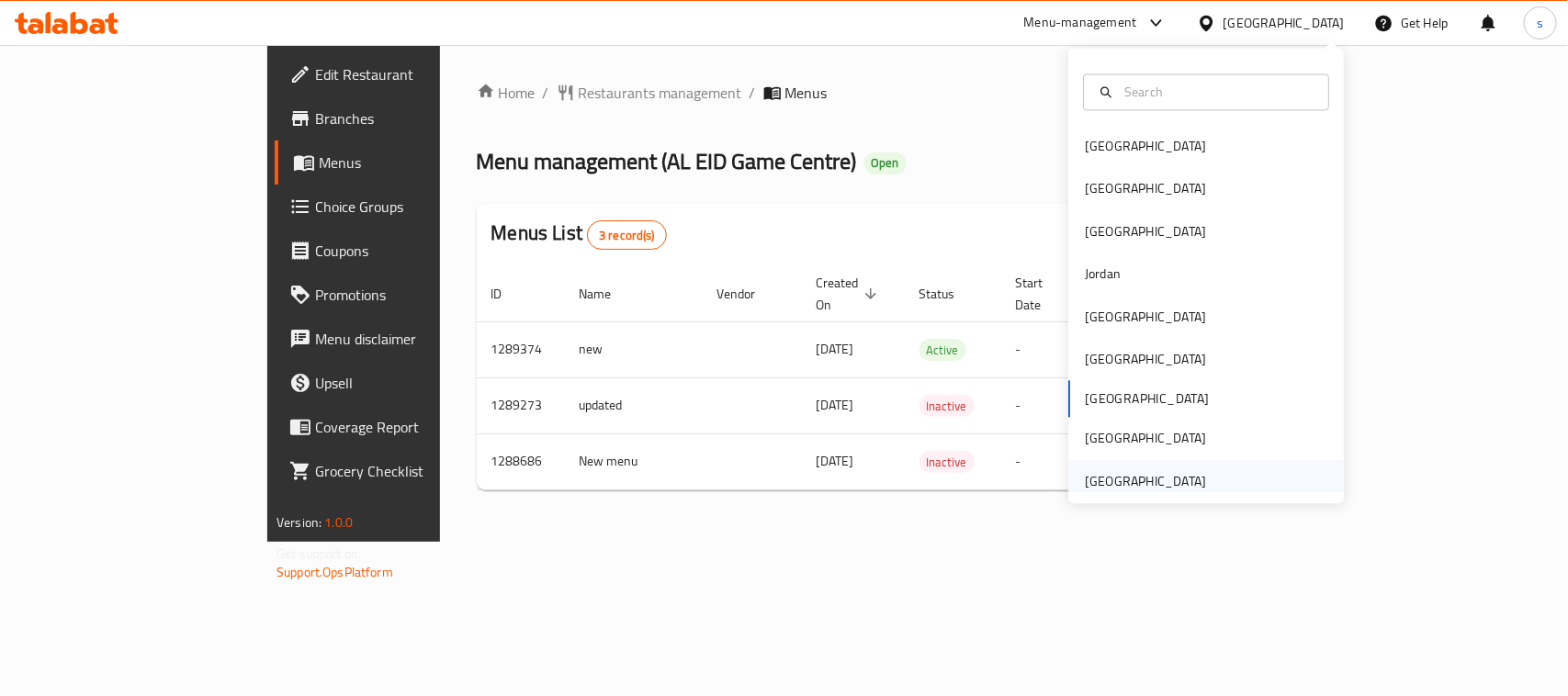
click at [1154, 486] on div "[GEOGRAPHIC_DATA]" at bounding box center [1146, 482] width 122 height 21
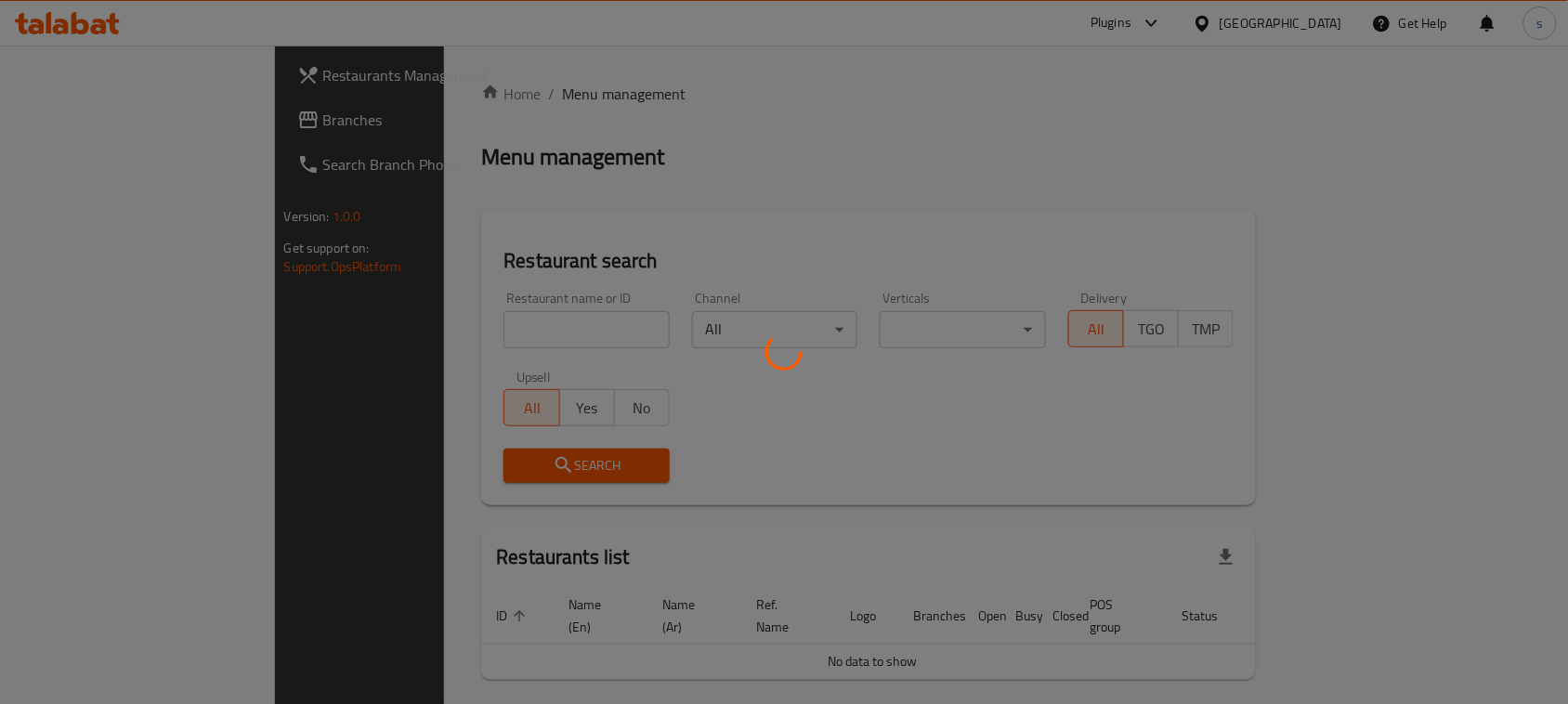
click at [73, 129] on div at bounding box center [784, 352] width 1568 height 704
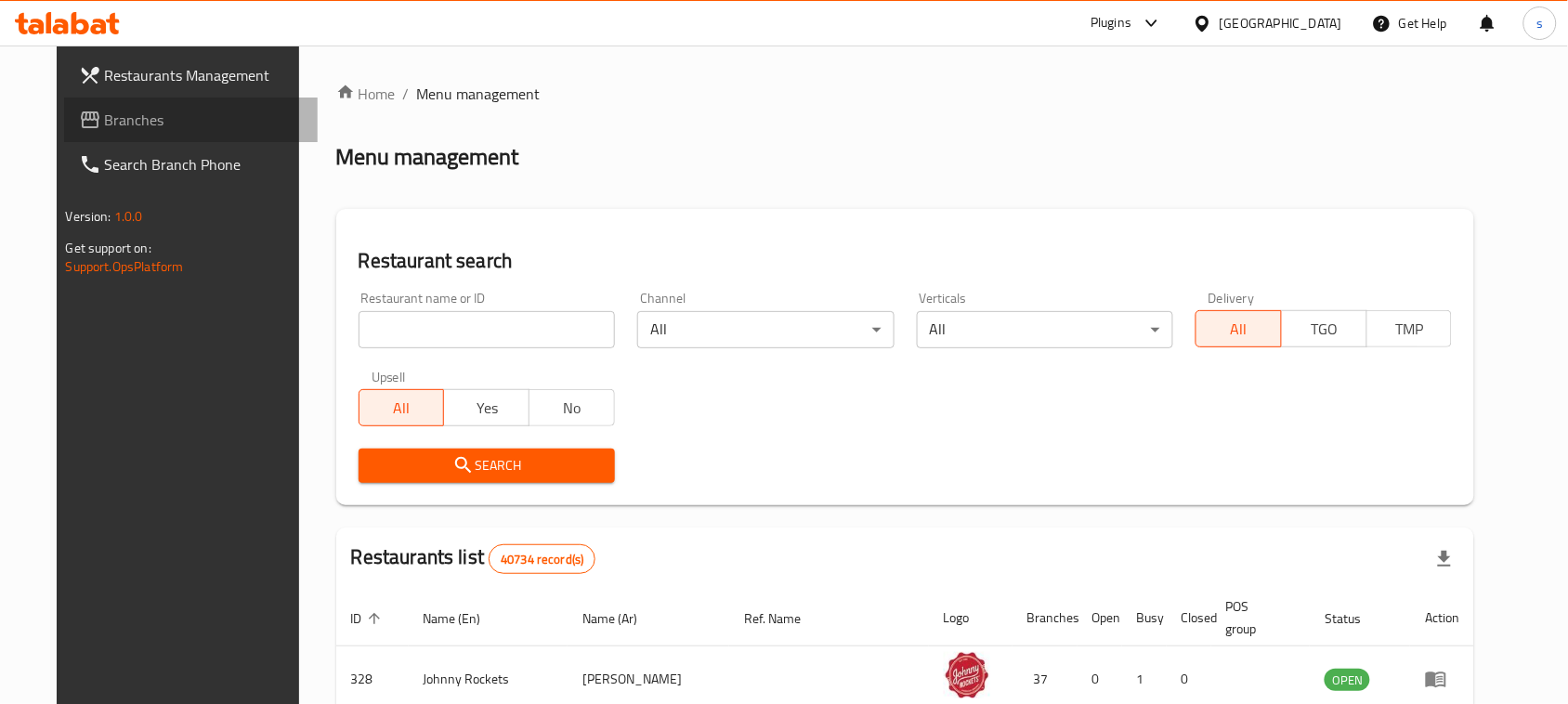
click at [105, 114] on span "Branches" at bounding box center [204, 120] width 199 height 23
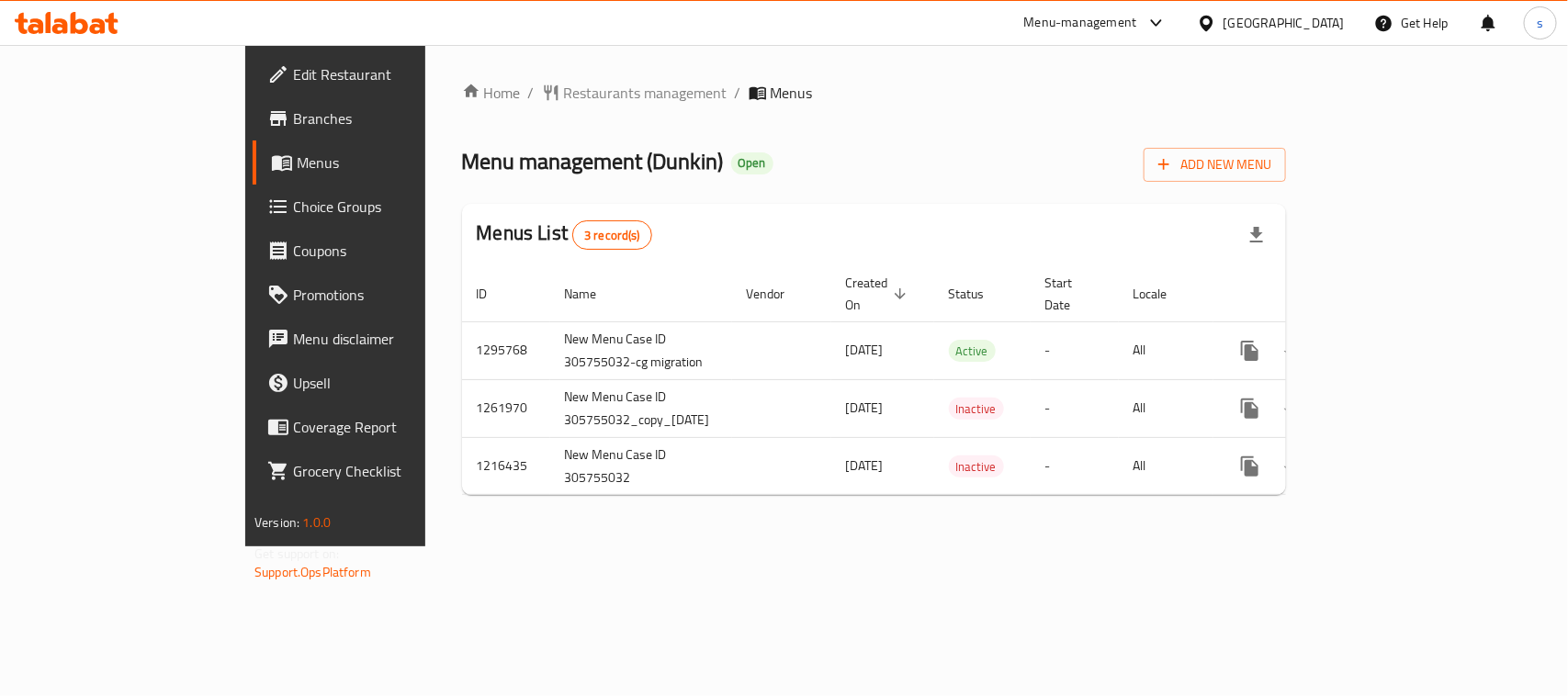
click at [1199, 15] on icon at bounding box center [1206, 23] width 20 height 20
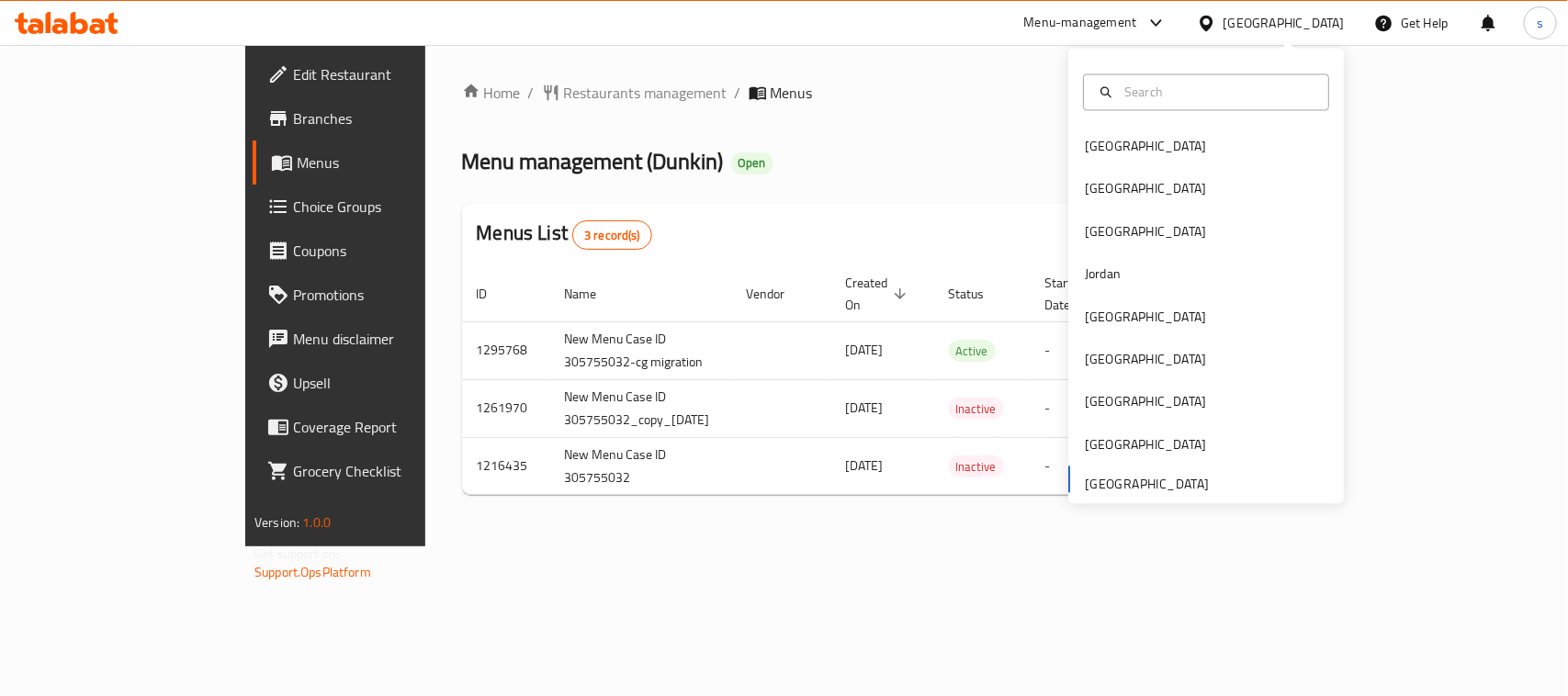
click at [1091, 25] on div "Menu-management" at bounding box center [1081, 23] width 113 height 22
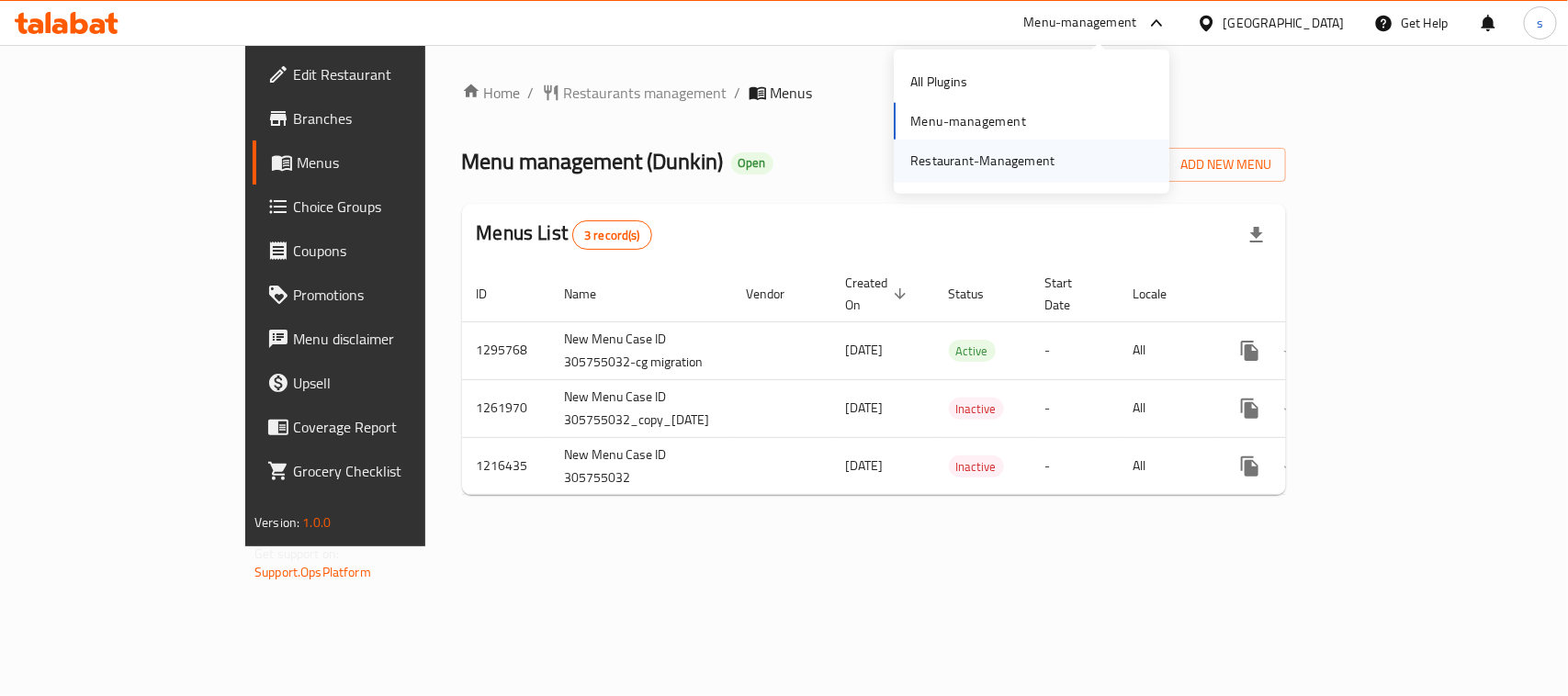
click at [1003, 162] on div "Restaurant-Management" at bounding box center [982, 161] width 144 height 21
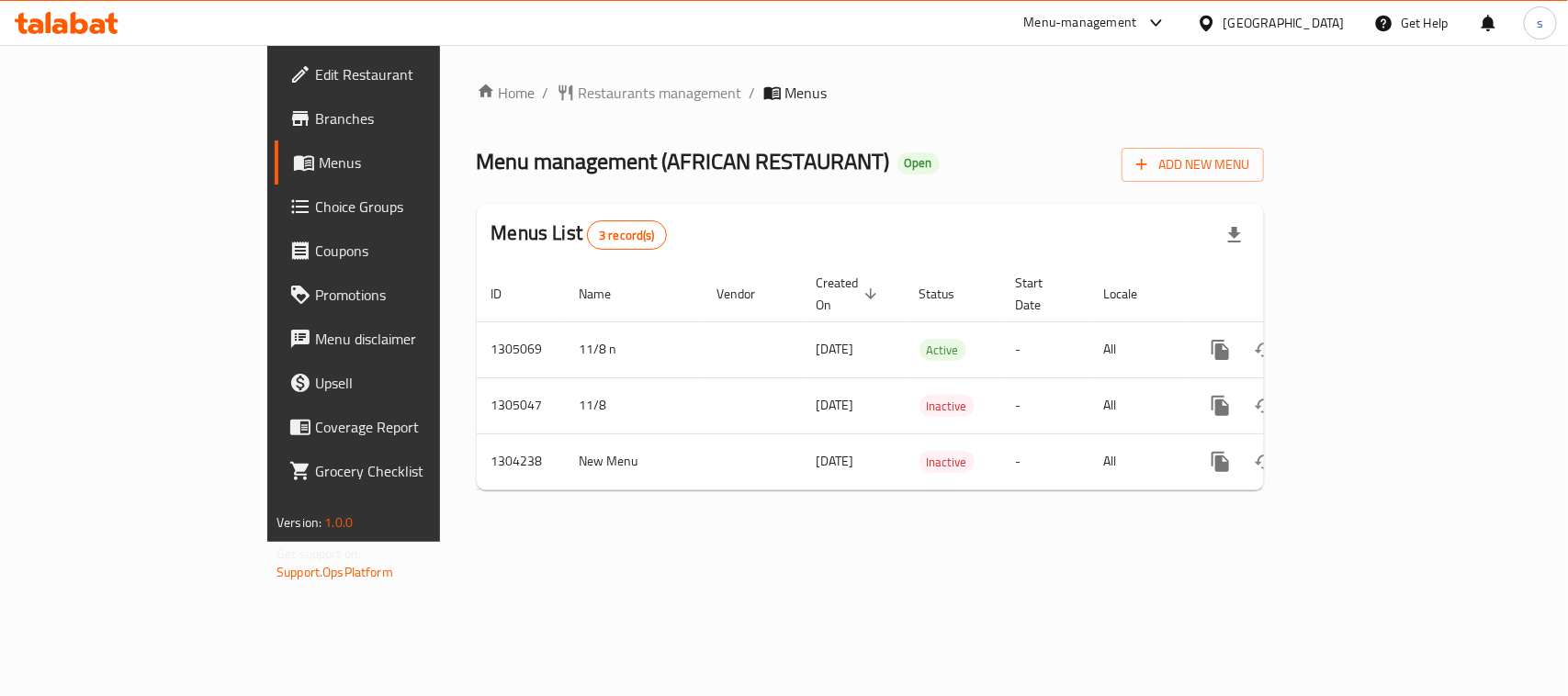
click at [1244, 22] on div "[GEOGRAPHIC_DATA]" at bounding box center [1285, 23] width 122 height 21
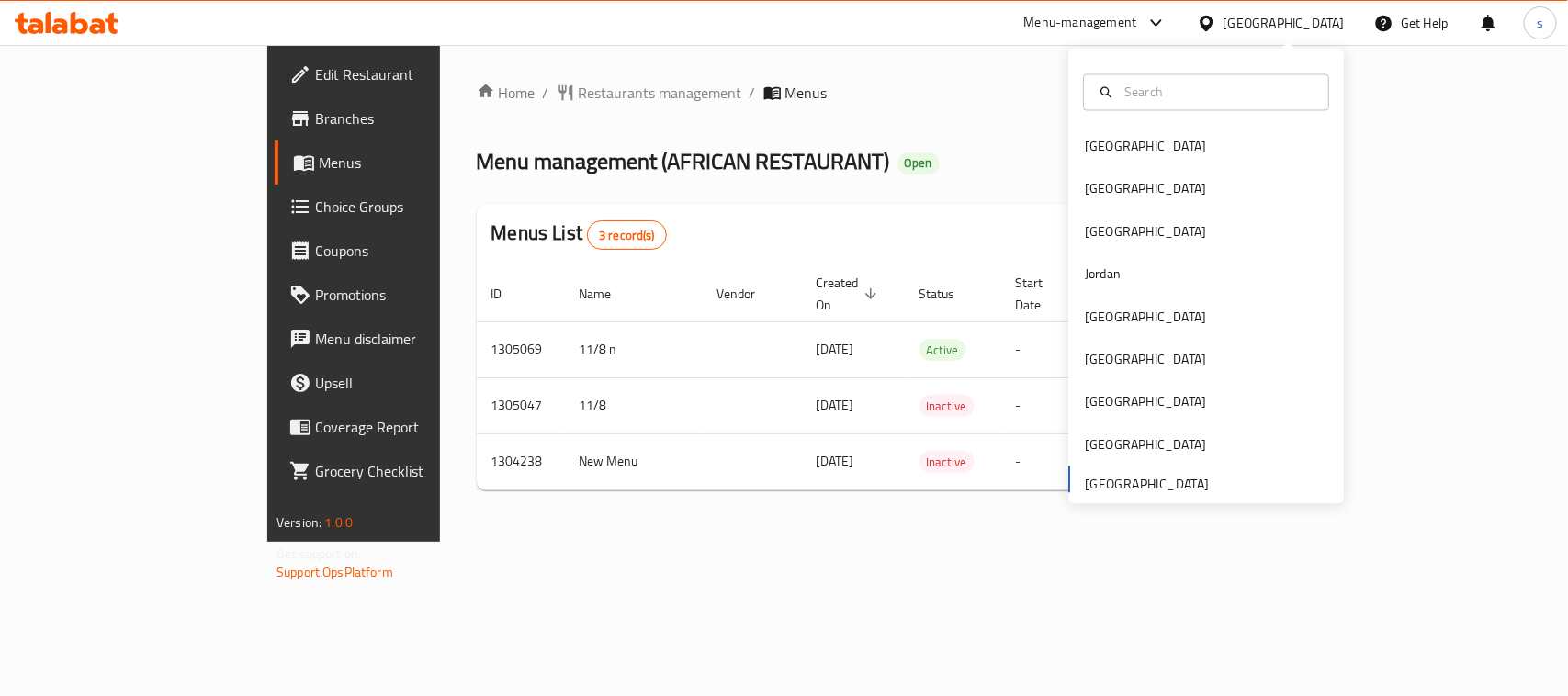
click at [1097, 491] on div "Bahrain Egypt Iraq Jordan Kuwait Oman Qatar Saudi Arabia United Arab Emirates" at bounding box center [1206, 315] width 276 height 378
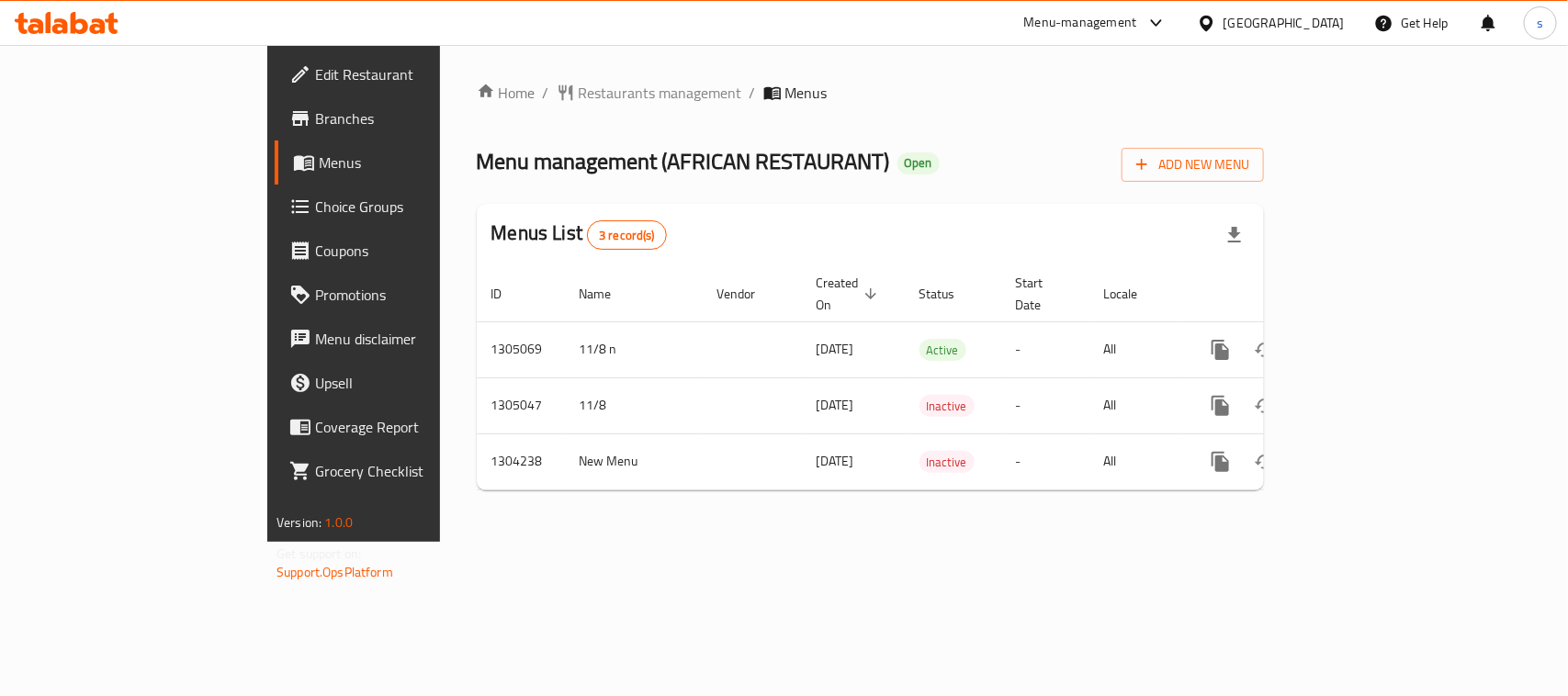
click at [1047, 25] on div "Menu-management" at bounding box center [1081, 23] width 113 height 22
click at [1007, 159] on div "Restaurant-Management" at bounding box center [982, 161] width 144 height 21
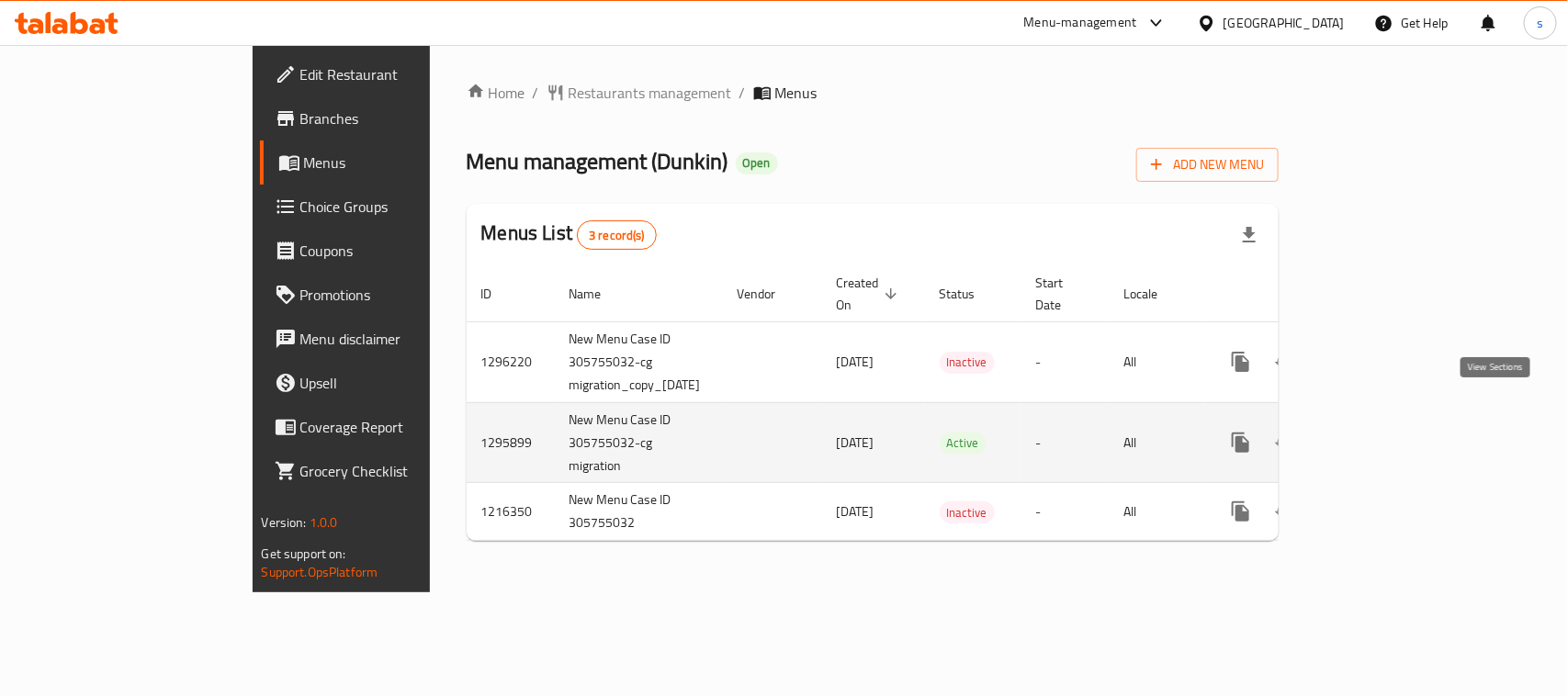
click at [1385, 431] on icon "enhanced table" at bounding box center [1373, 442] width 22 height 22
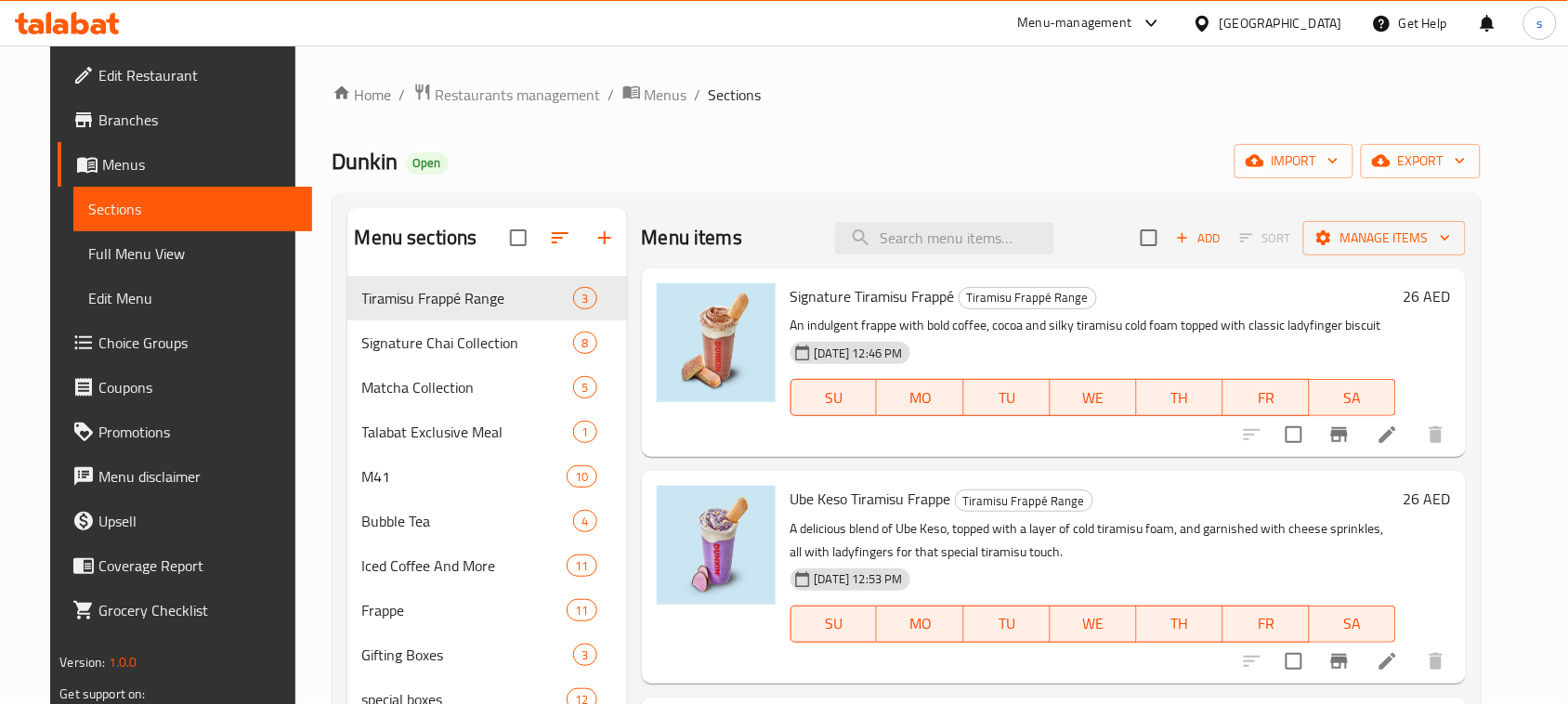
click at [100, 343] on span "Choice Groups" at bounding box center [198, 343] width 199 height 23
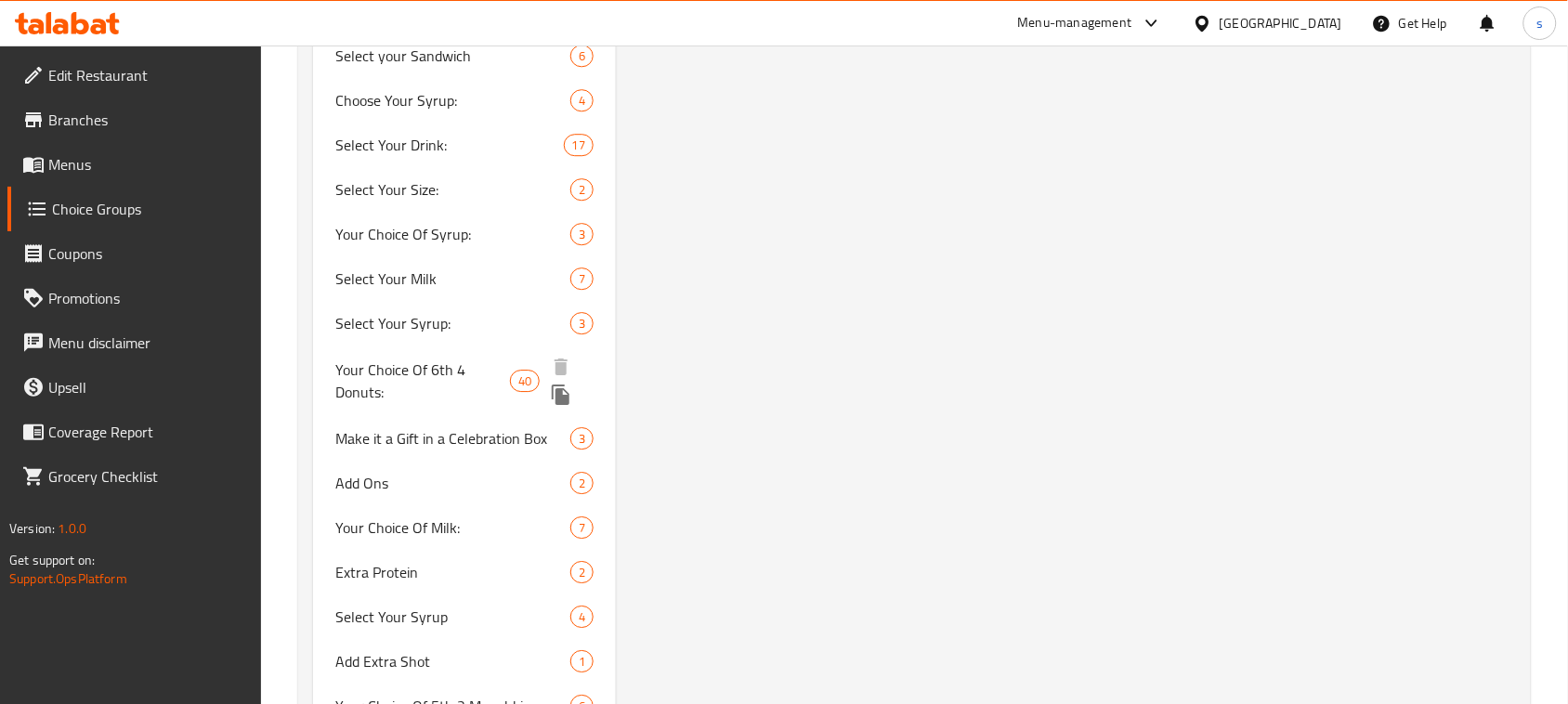
scroll to position [9883, 0]
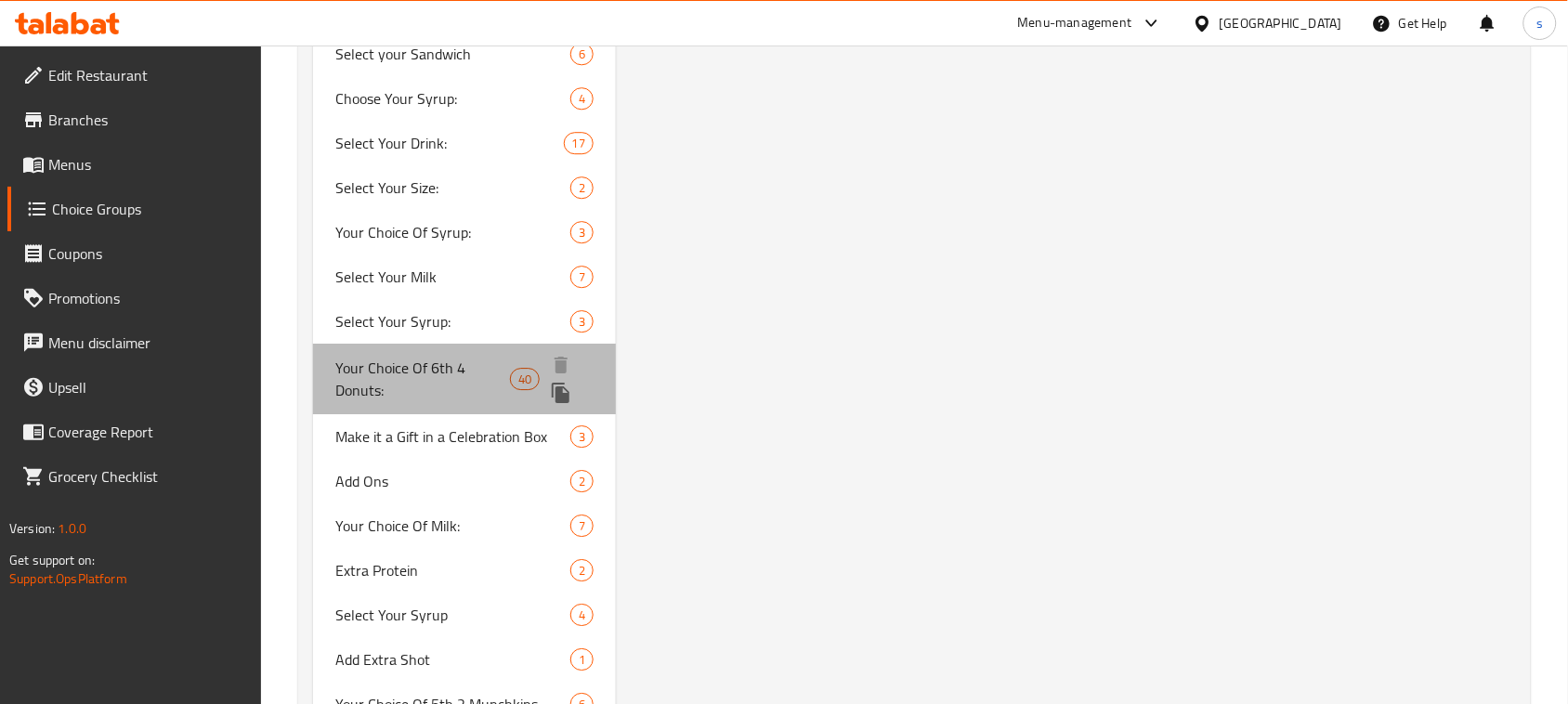
click at [431, 357] on span "Your Choice Of 6th 4 Donuts:" at bounding box center [422, 378] width 175 height 44
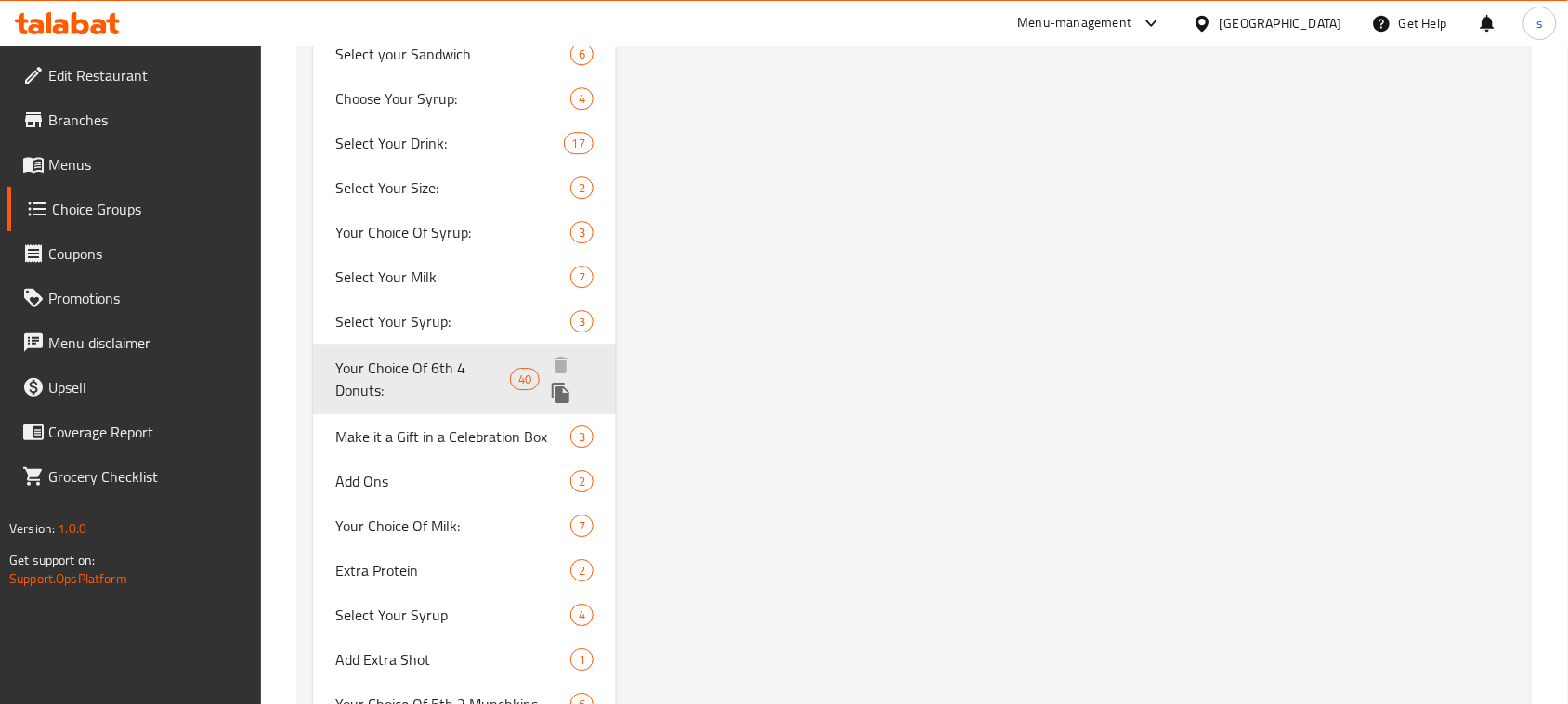
type input "Your Choice Of 6th 4 Donuts:"
type input "اختيارك من 6 4 دونات:"
type input "4"
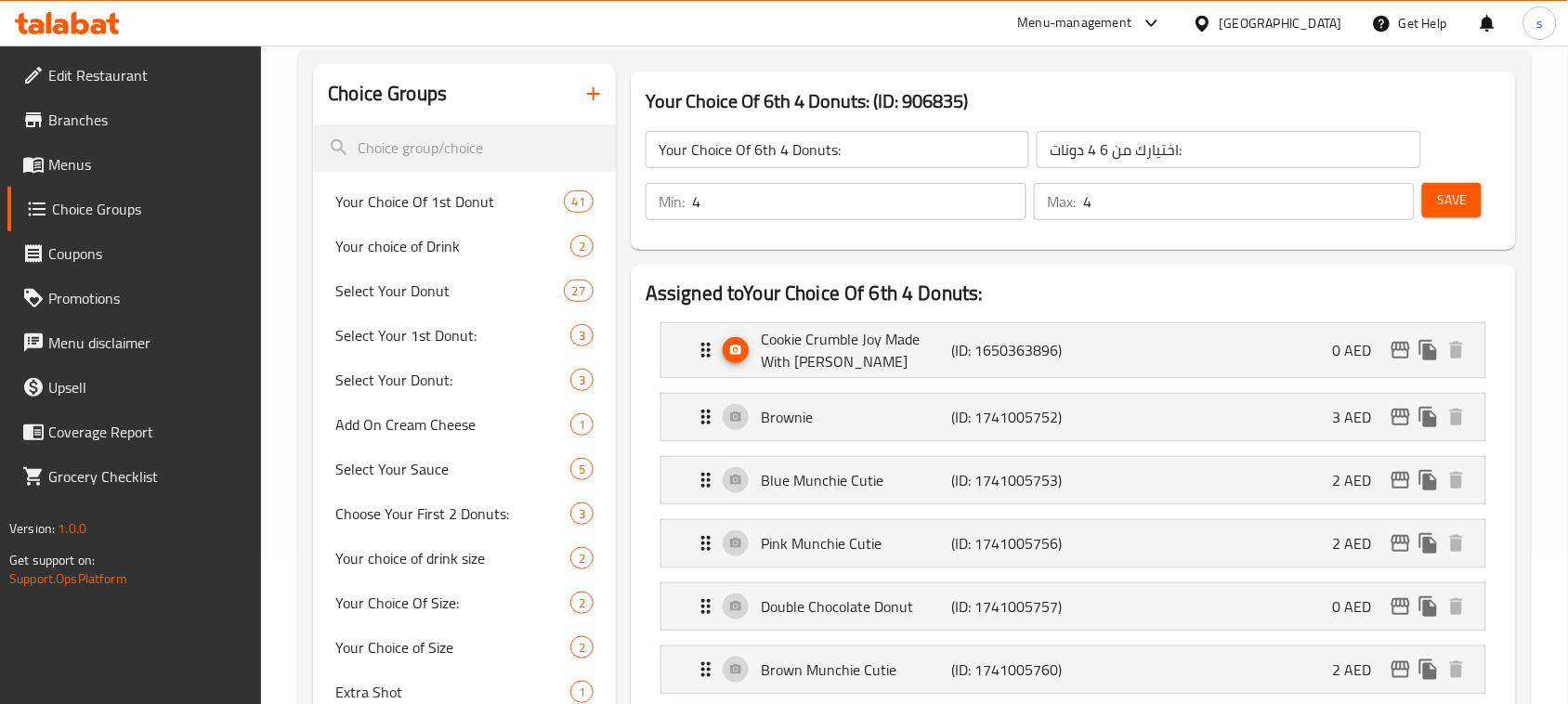
scroll to position [0, 0]
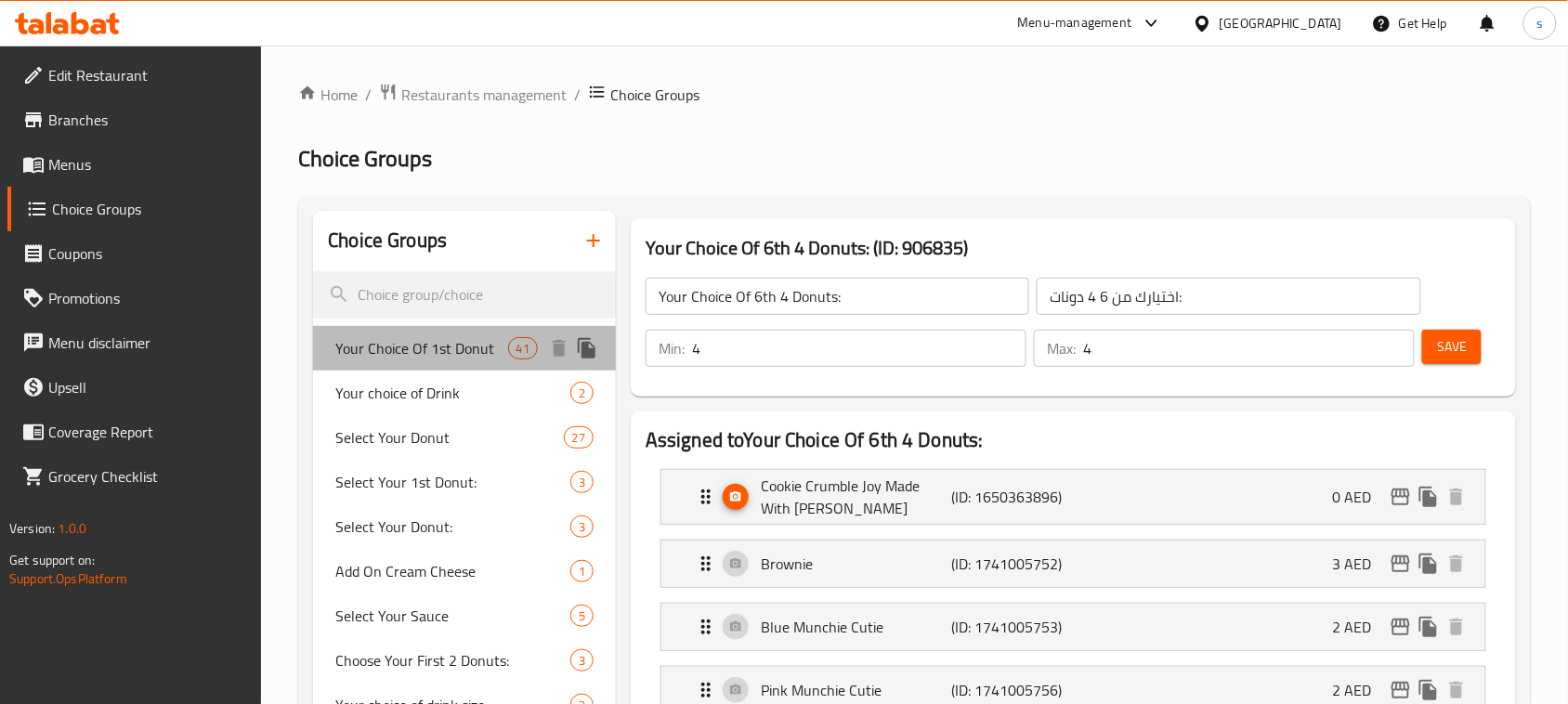
click at [384, 353] on span "Your Choice Of 1st Donut" at bounding box center [421, 348] width 172 height 23
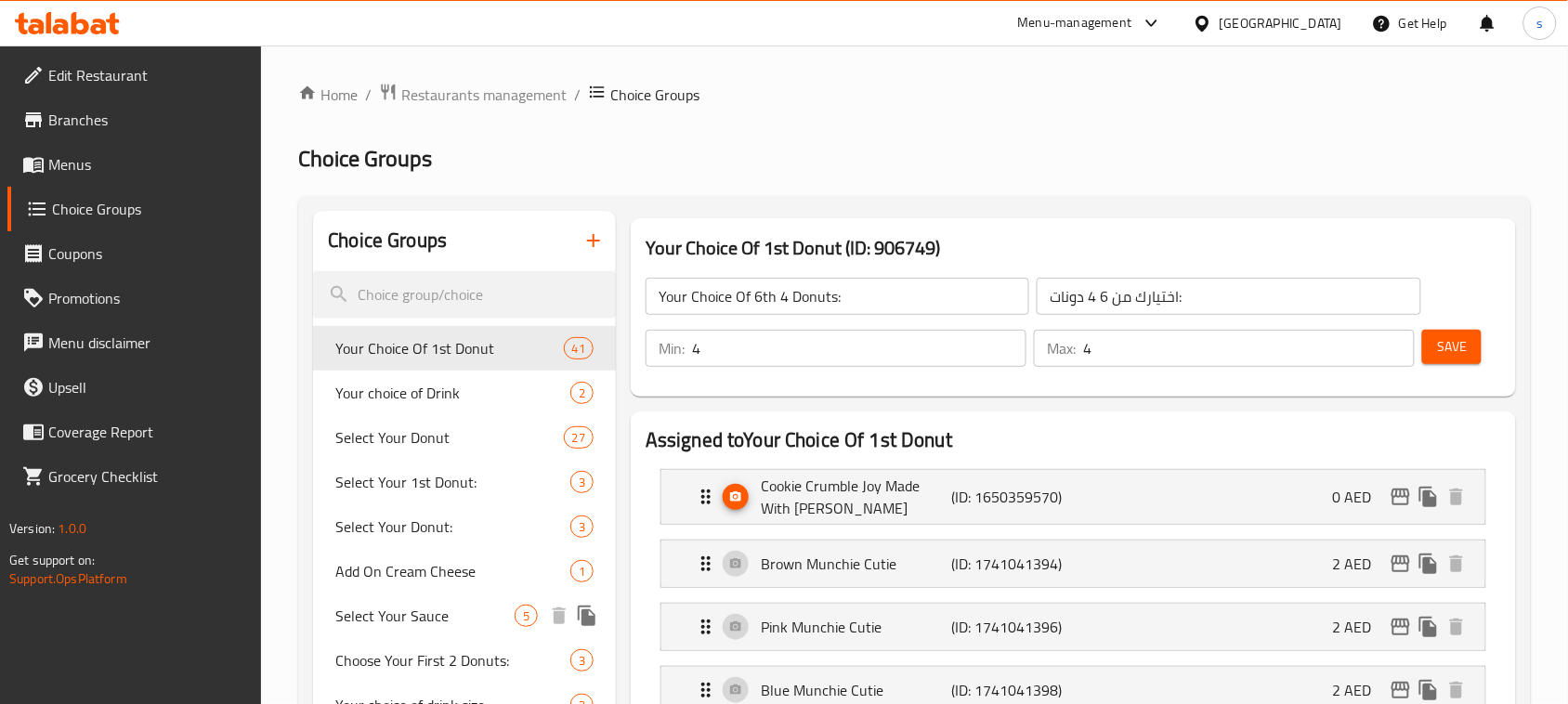
type input "Your Choice Of 1st Donut"
type input "إختيارك من الدوناتس الأول"
type input "1"
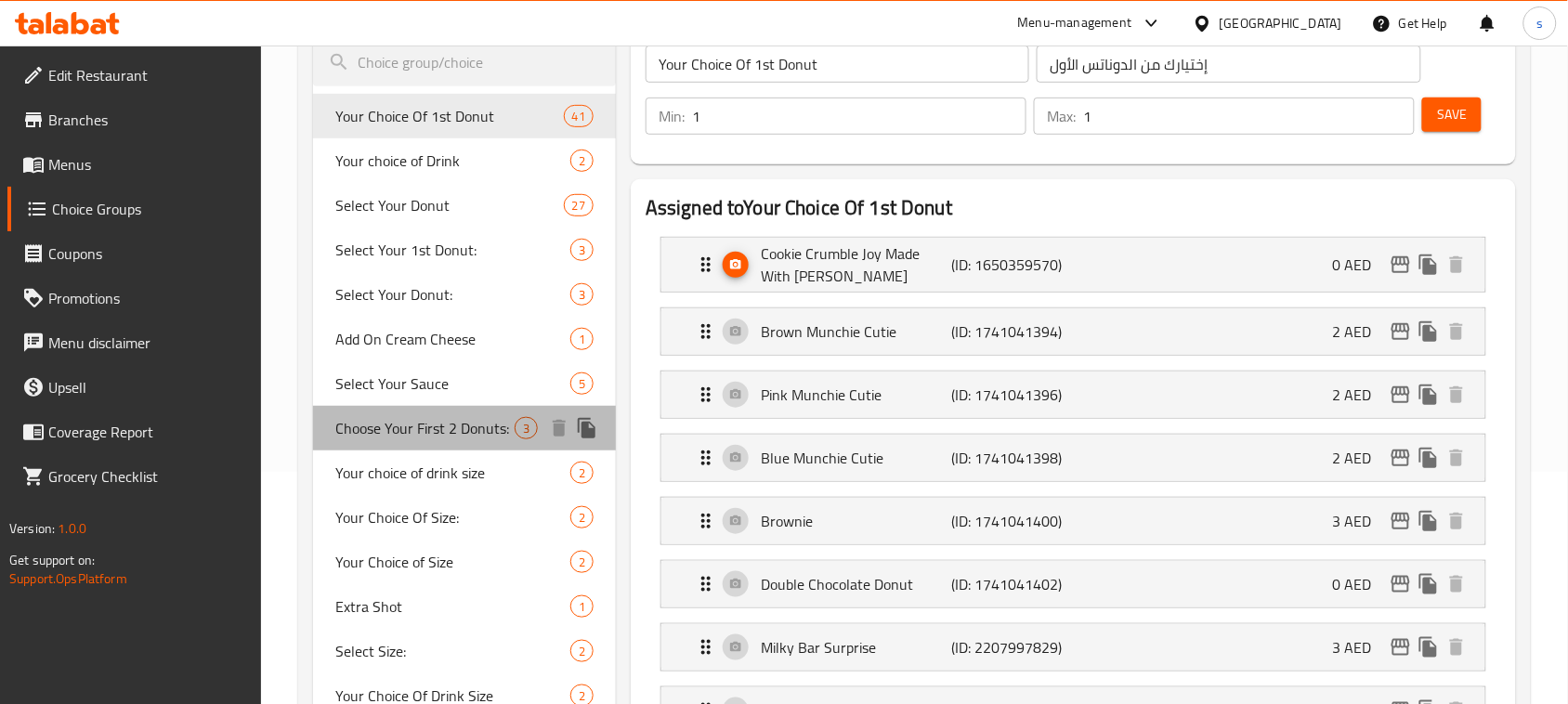
click at [385, 411] on div "Choose Your First 2 Donuts: 3" at bounding box center [465, 428] width 303 height 44
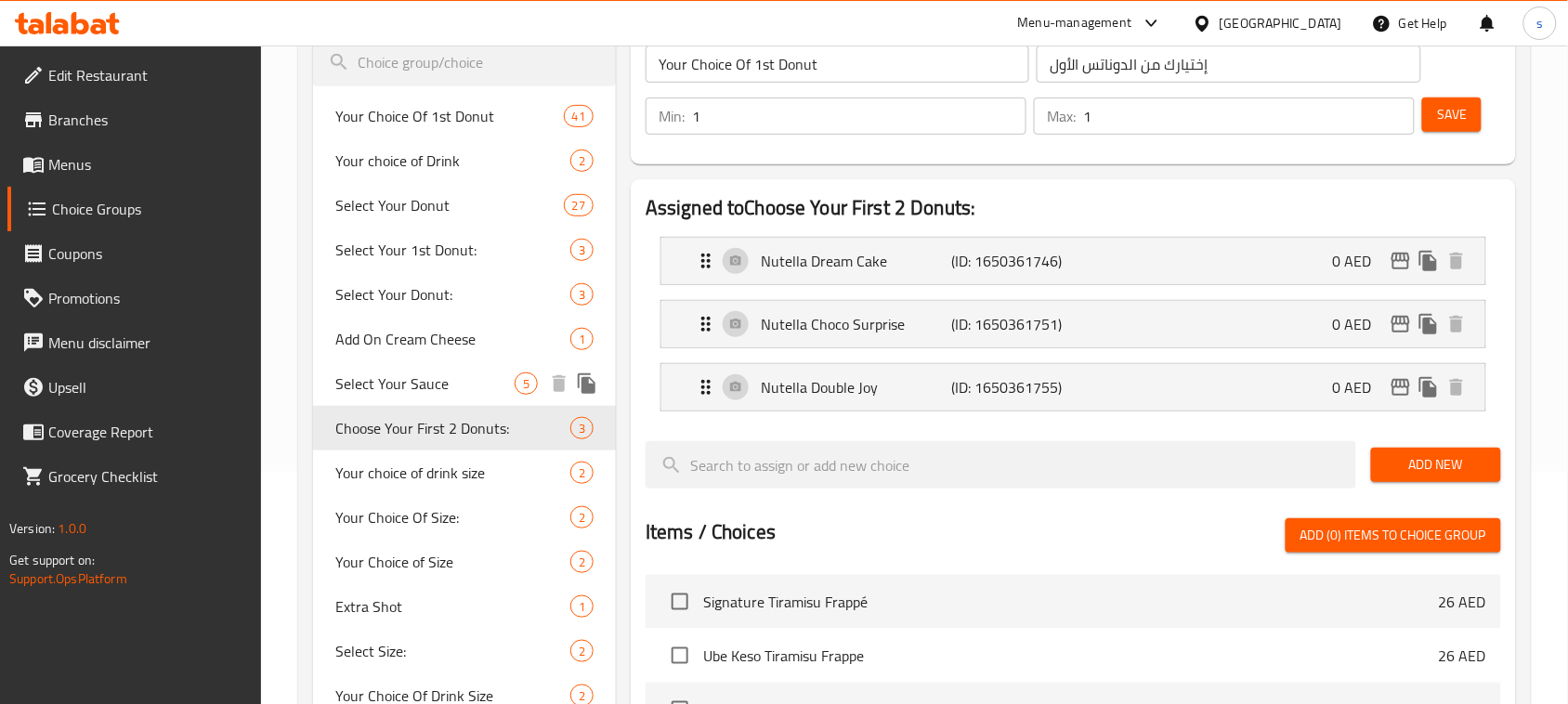
type input "Choose Your First 2 Donuts:"
type input "اختيارك من أول 2 دونات الخاصة بك:"
type input "2"
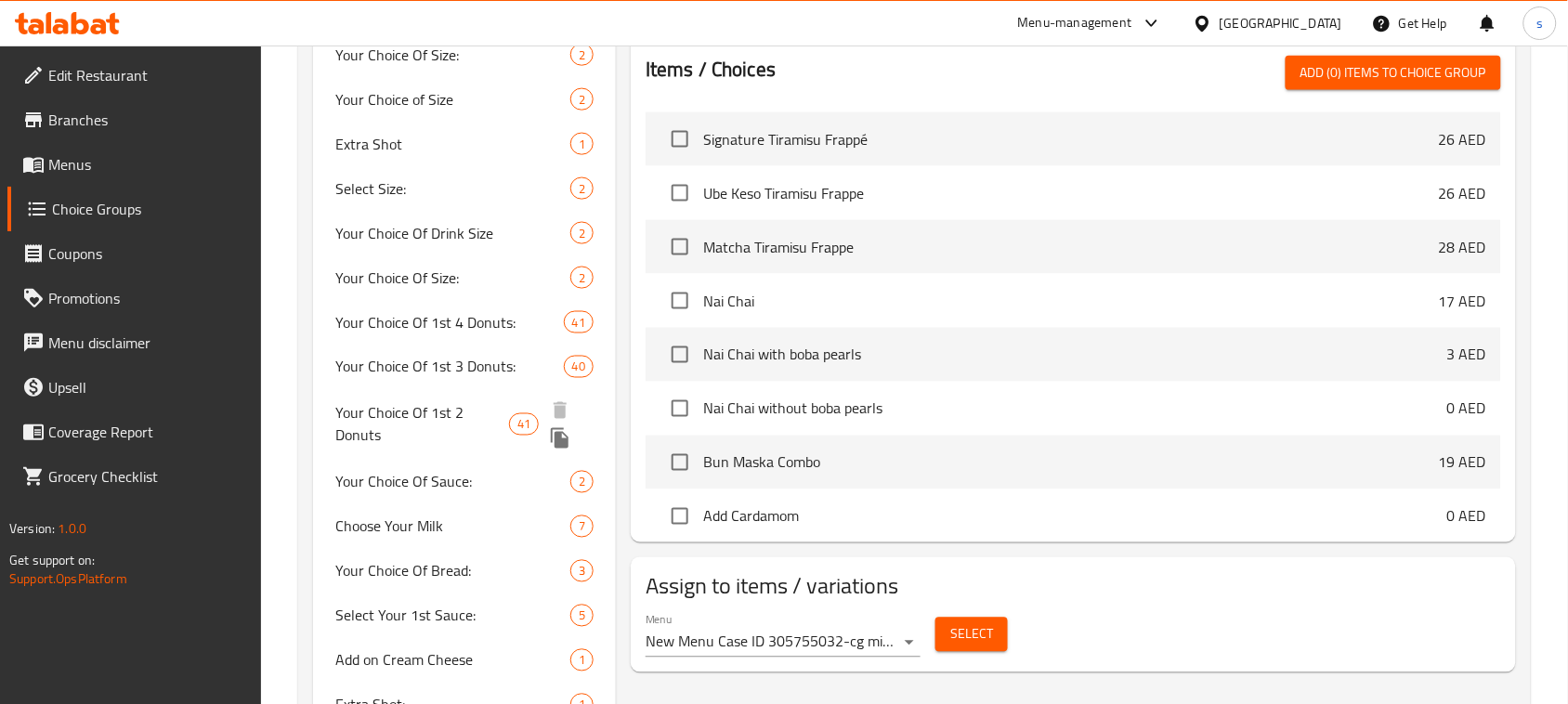
scroll to position [696, 0]
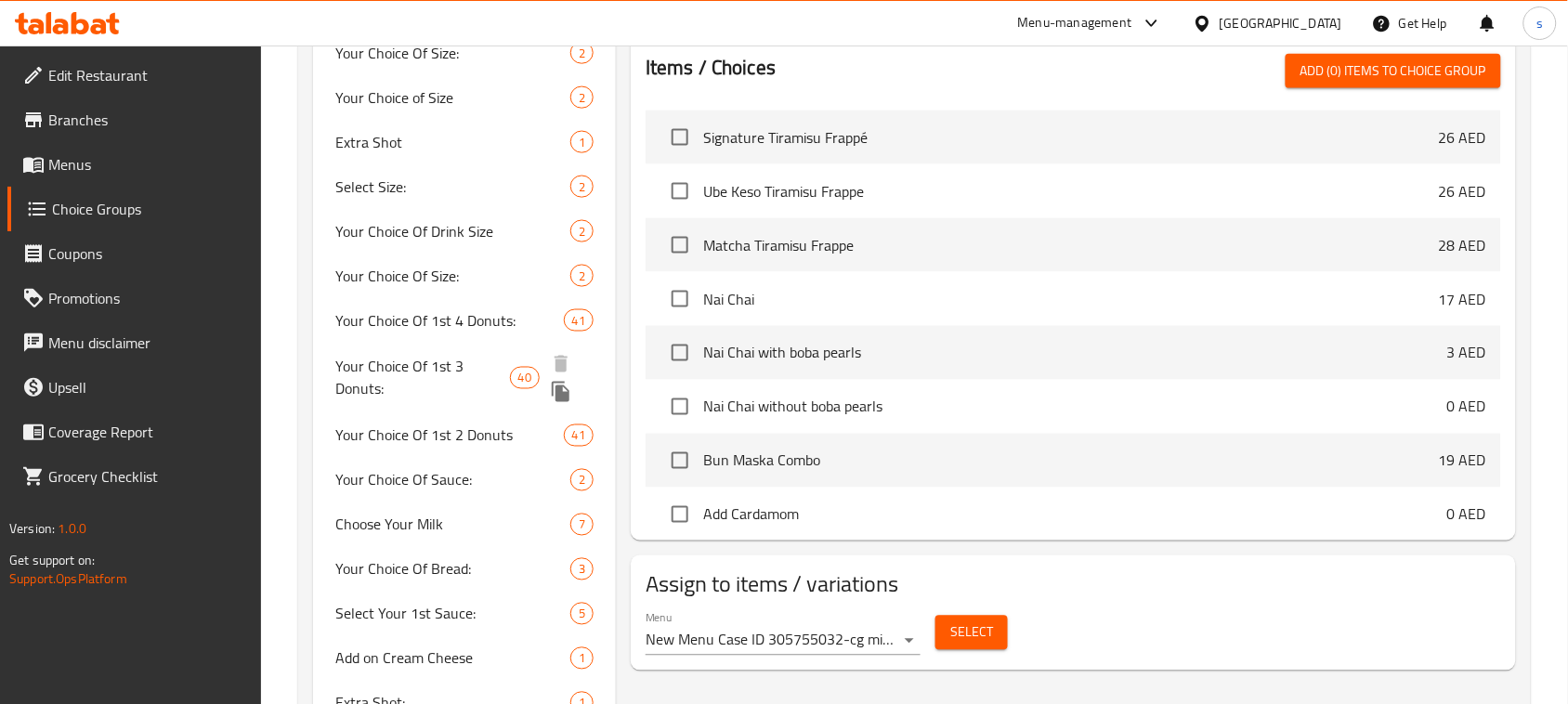
click at [372, 369] on span "Your Choice Of 1st 3 Donuts:" at bounding box center [422, 378] width 174 height 44
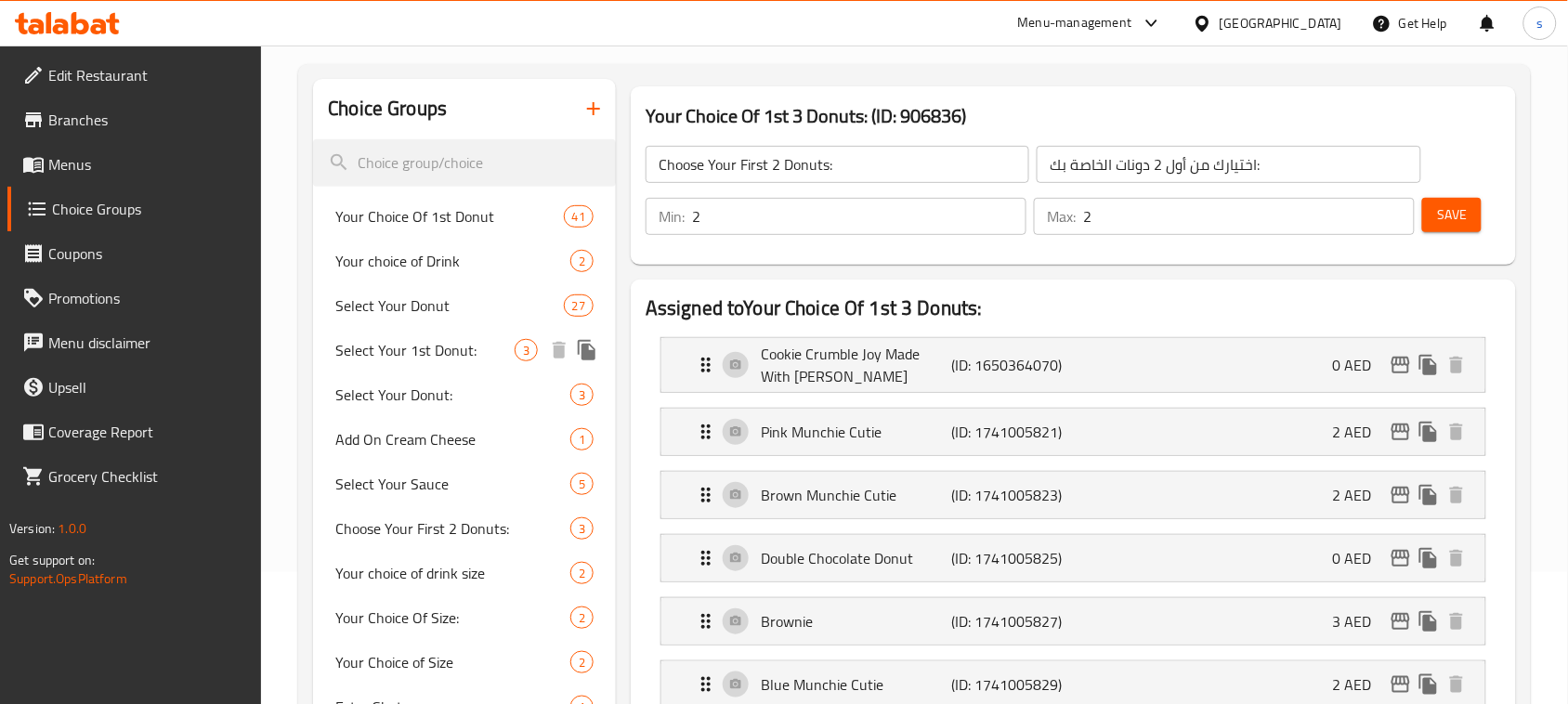
type input "Your Choice Of 1st 3 Donuts:"
type input "اختيارك من أول 3 دونات:"
type input "3"
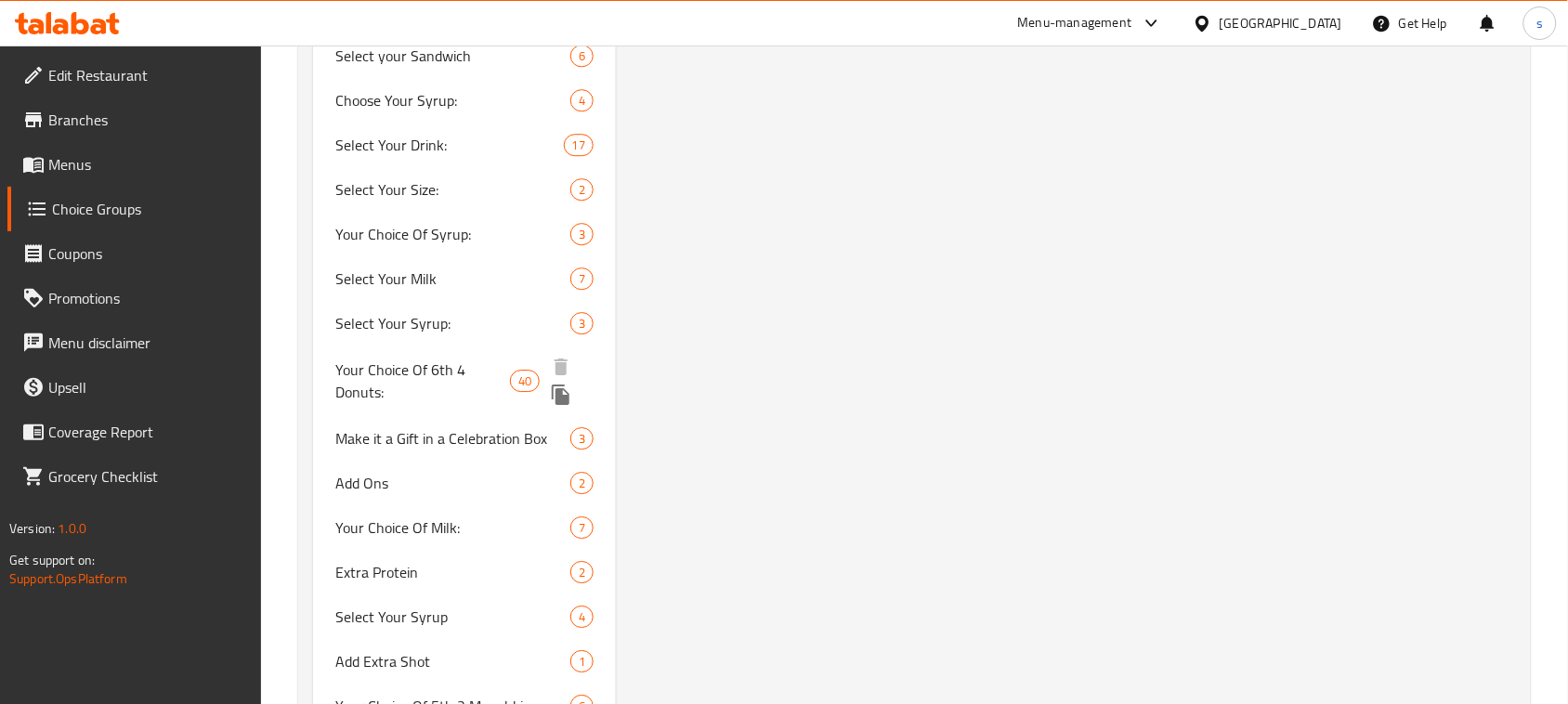
scroll to position [9883, 0]
click at [435, 357] on span "Your Choice Of 6th 4 Donuts:" at bounding box center [422, 378] width 175 height 44
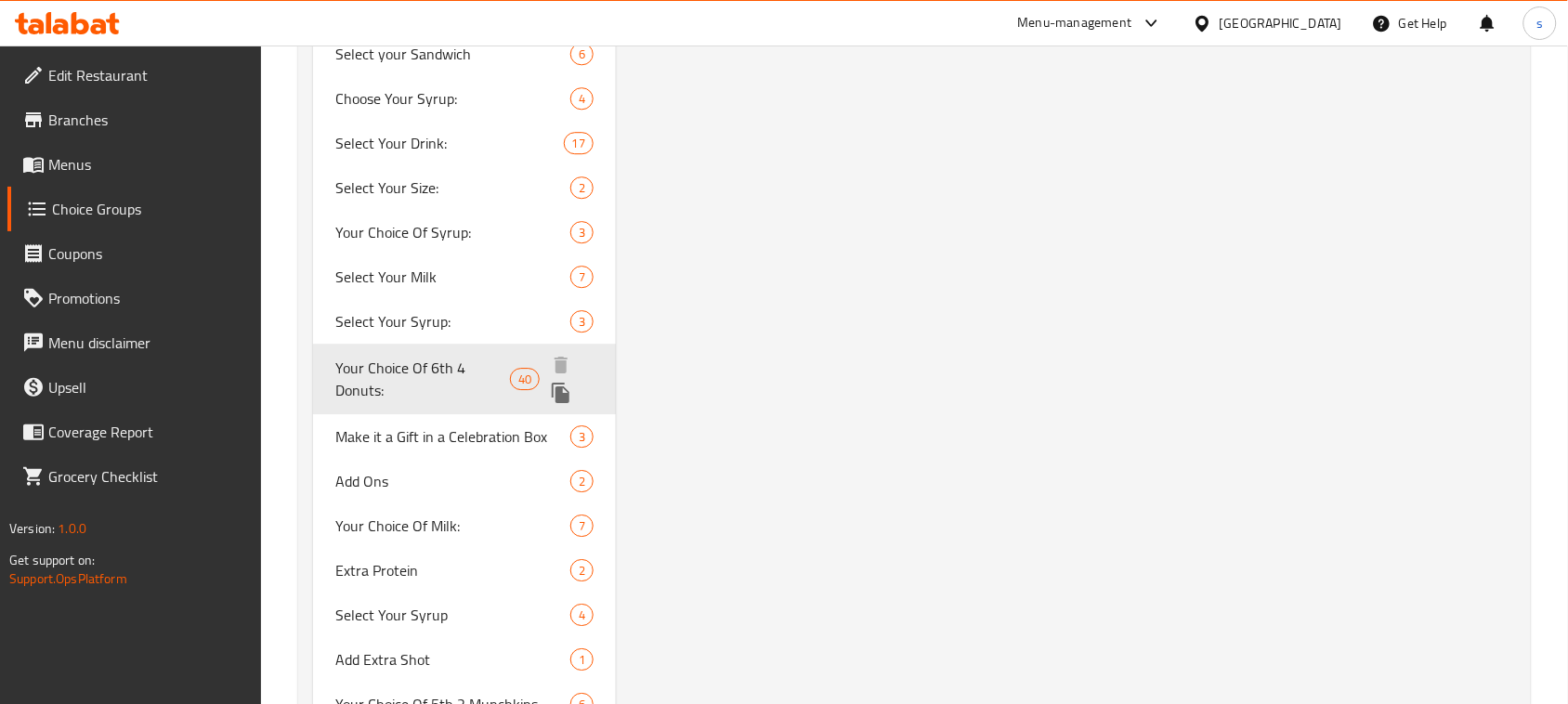
type input "Your Choice Of 6th 4 Donuts:"
type input "اختيارك من 6 4 دونات:"
type input "4"
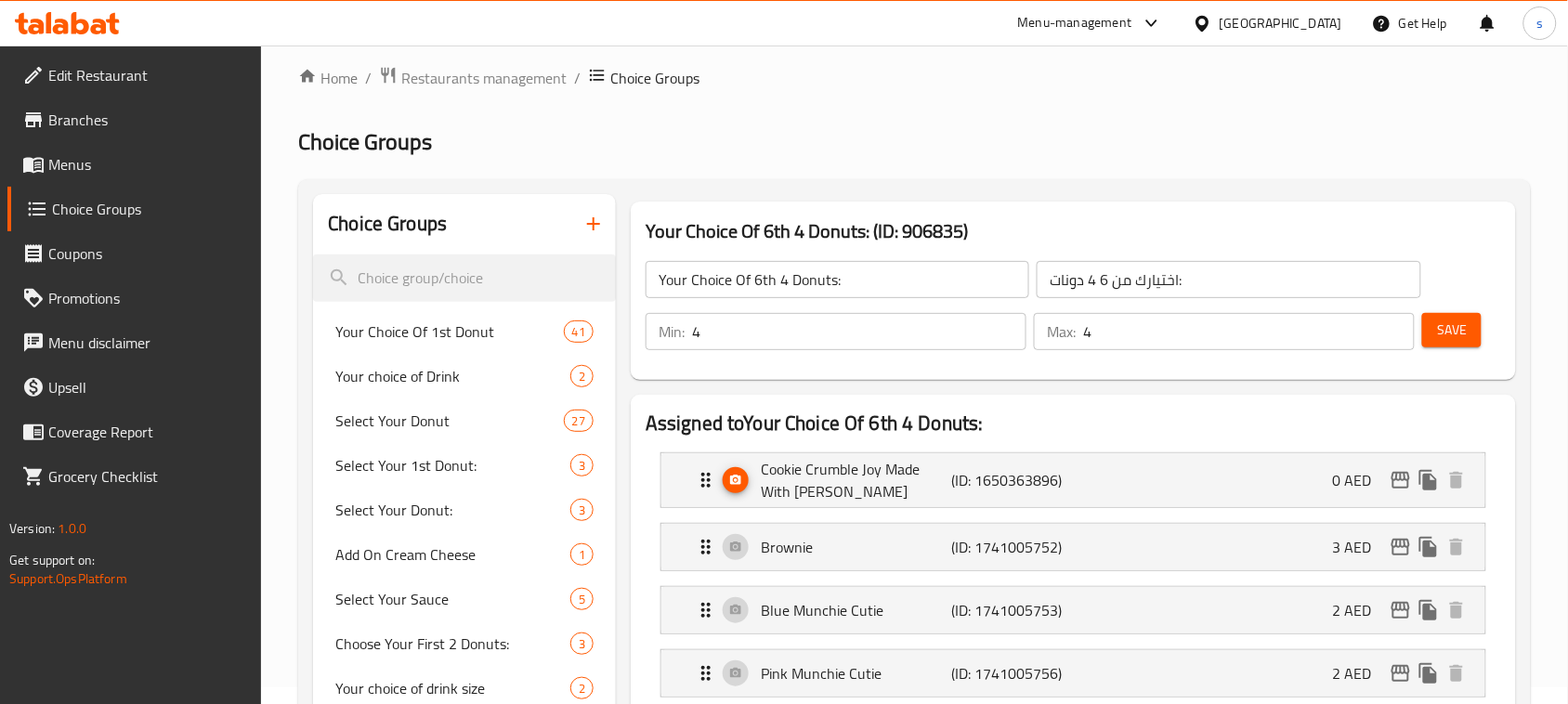
scroll to position [11, 0]
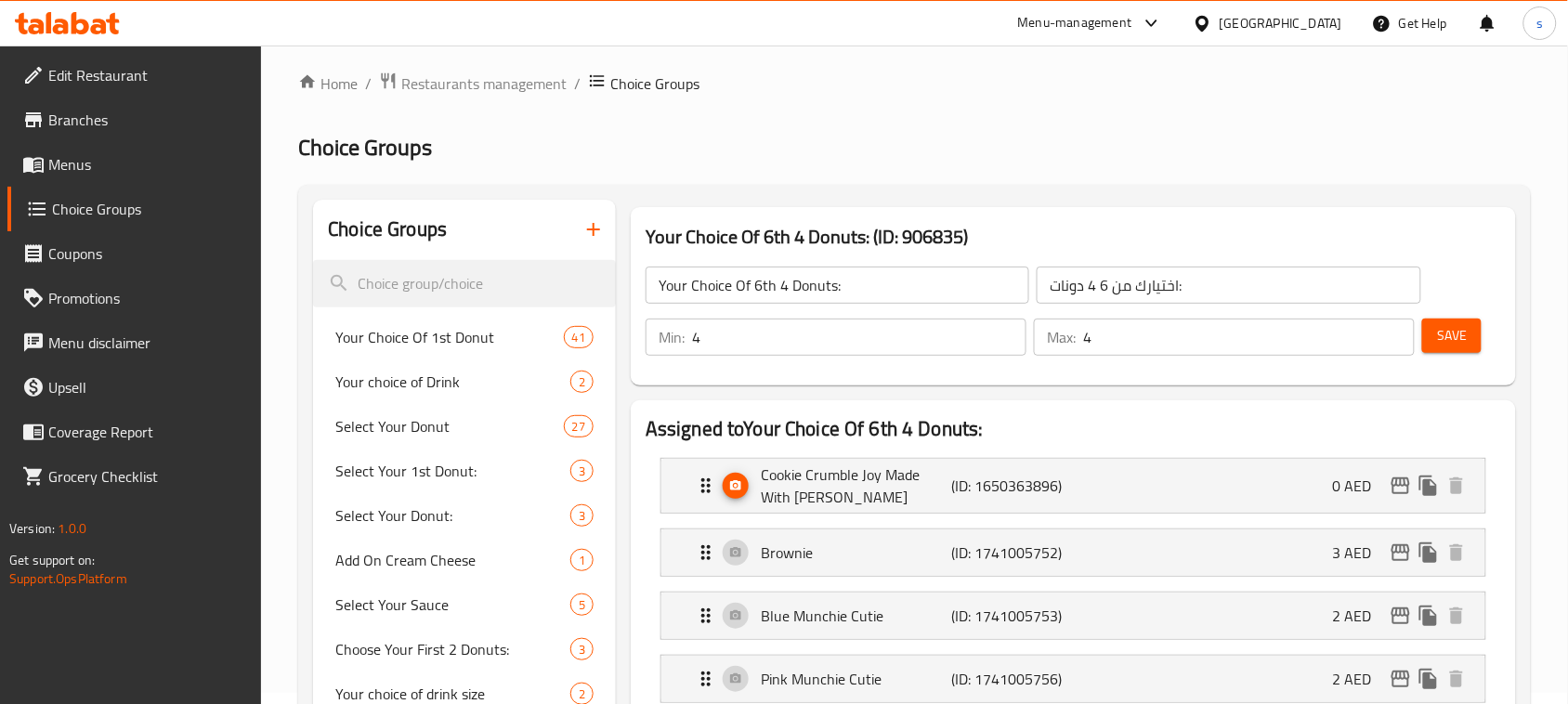
click at [1237, 17] on div "[GEOGRAPHIC_DATA]" at bounding box center [1281, 24] width 123 height 21
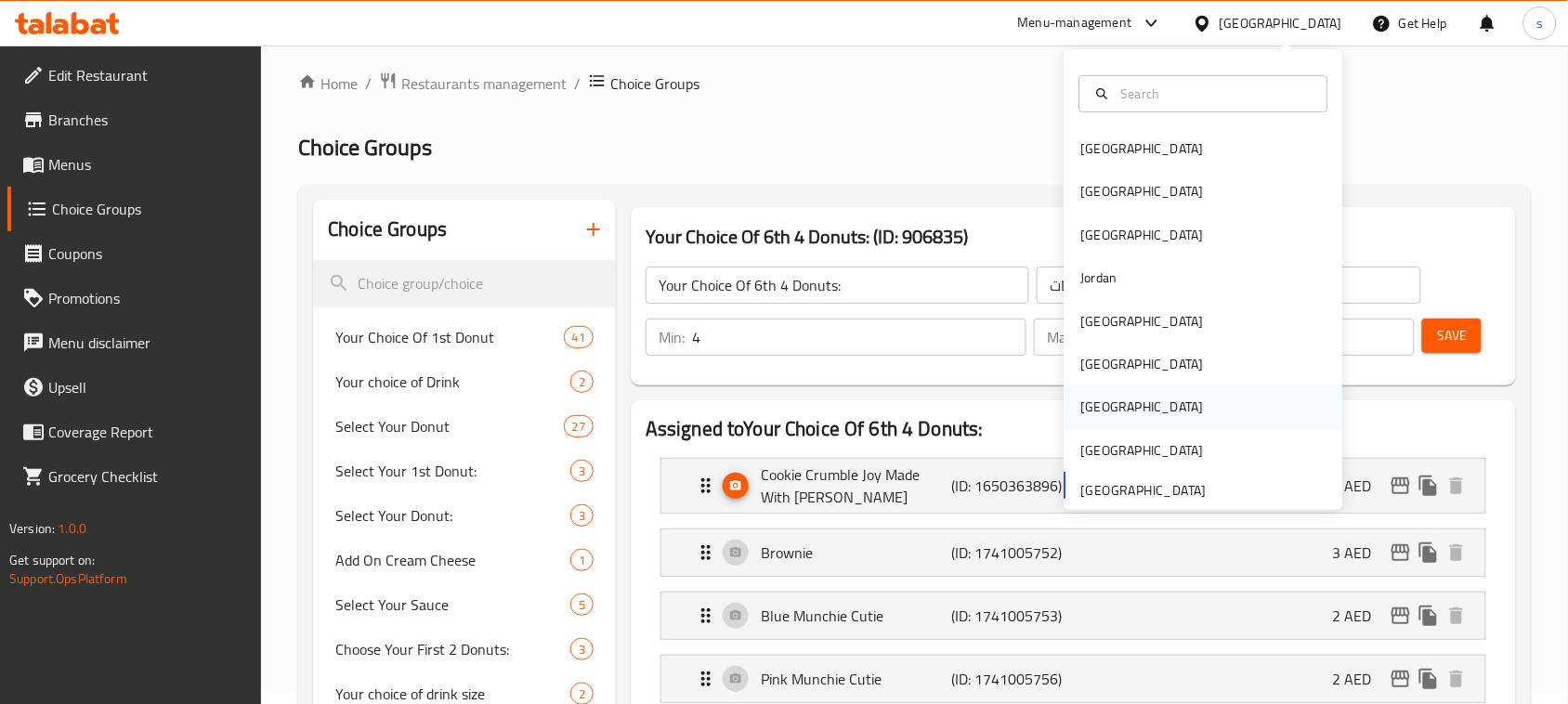
click at [1082, 401] on div "[GEOGRAPHIC_DATA]" at bounding box center [1143, 407] width 123 height 21
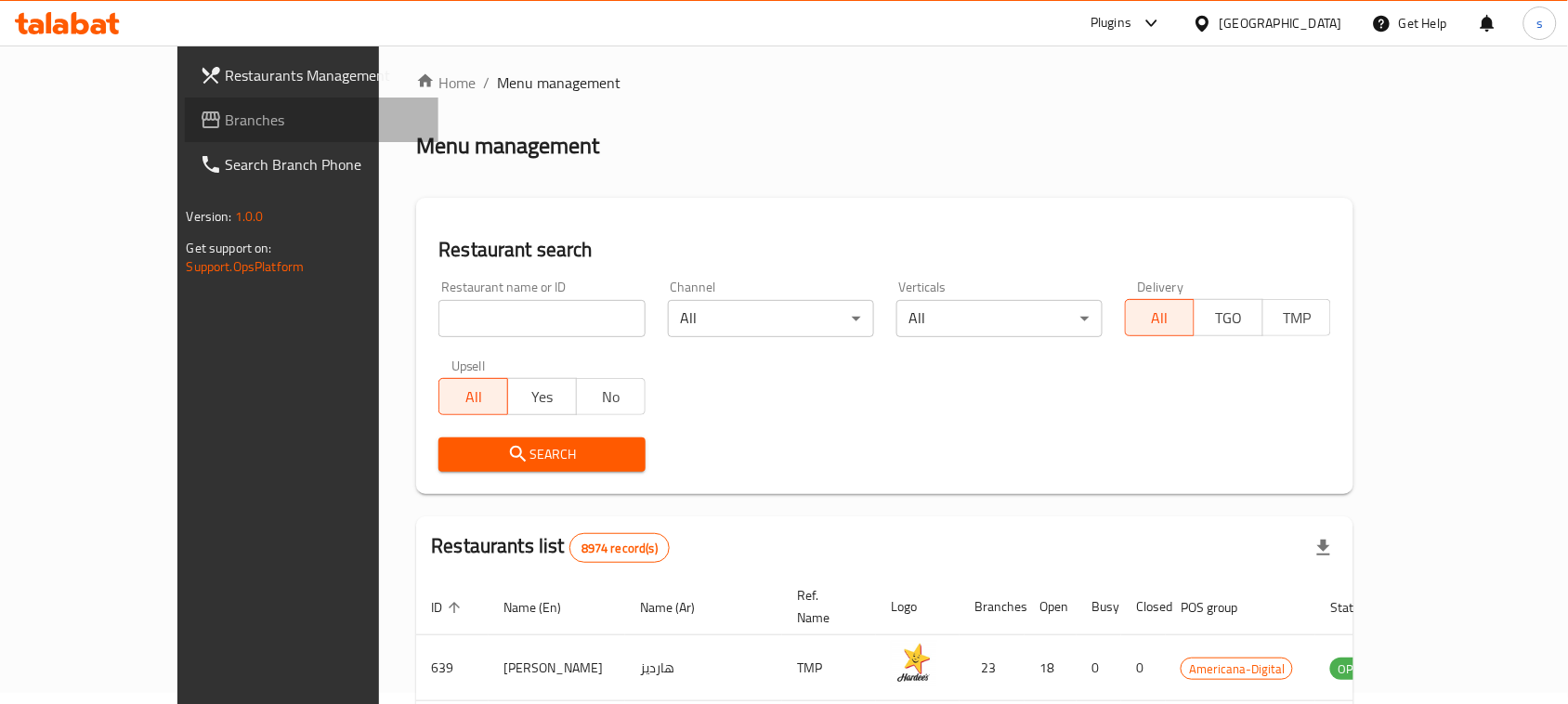
click at [226, 129] on span "Branches" at bounding box center [326, 120] width 199 height 23
